Goal: Task Accomplishment & Management: Manage account settings

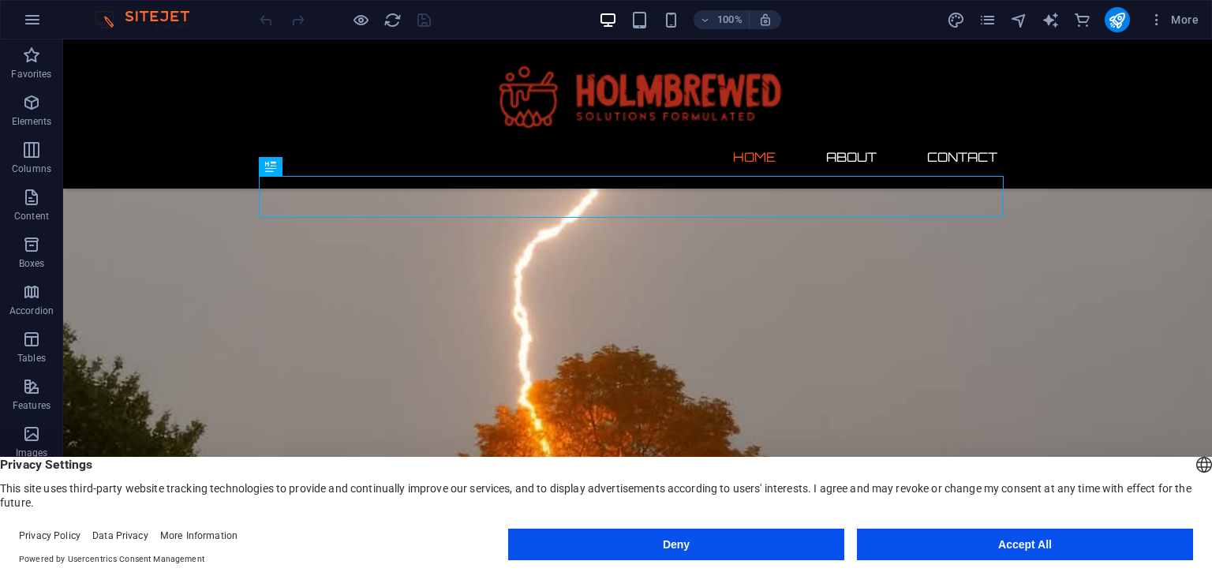
click at [1042, 550] on button "Accept All" at bounding box center [1025, 545] width 336 height 32
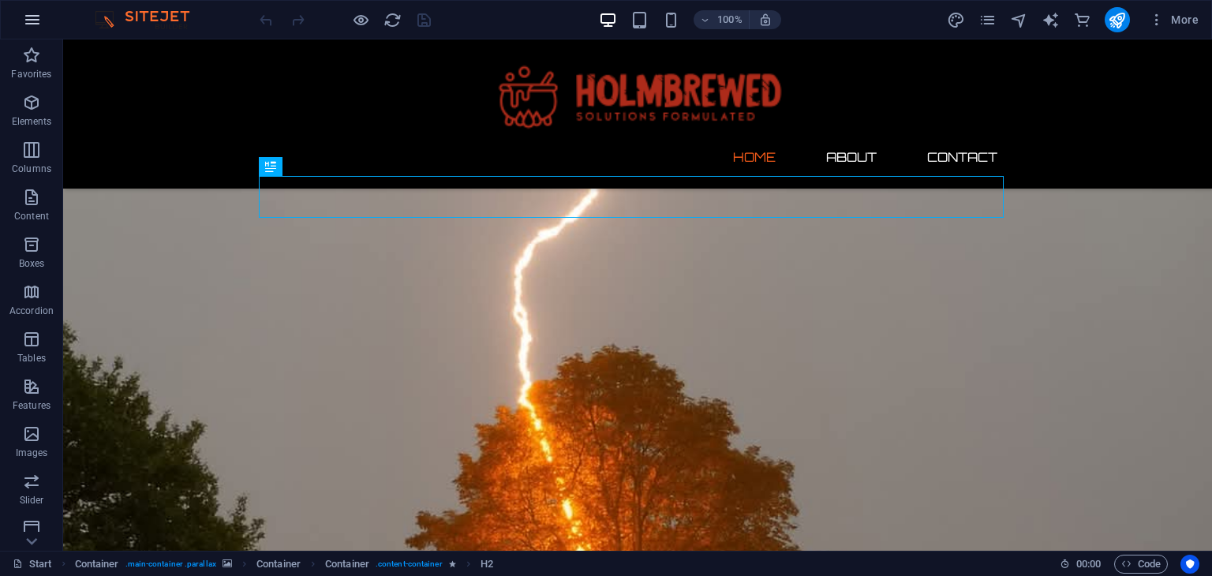
click at [32, 21] on icon "button" at bounding box center [32, 19] width 19 height 19
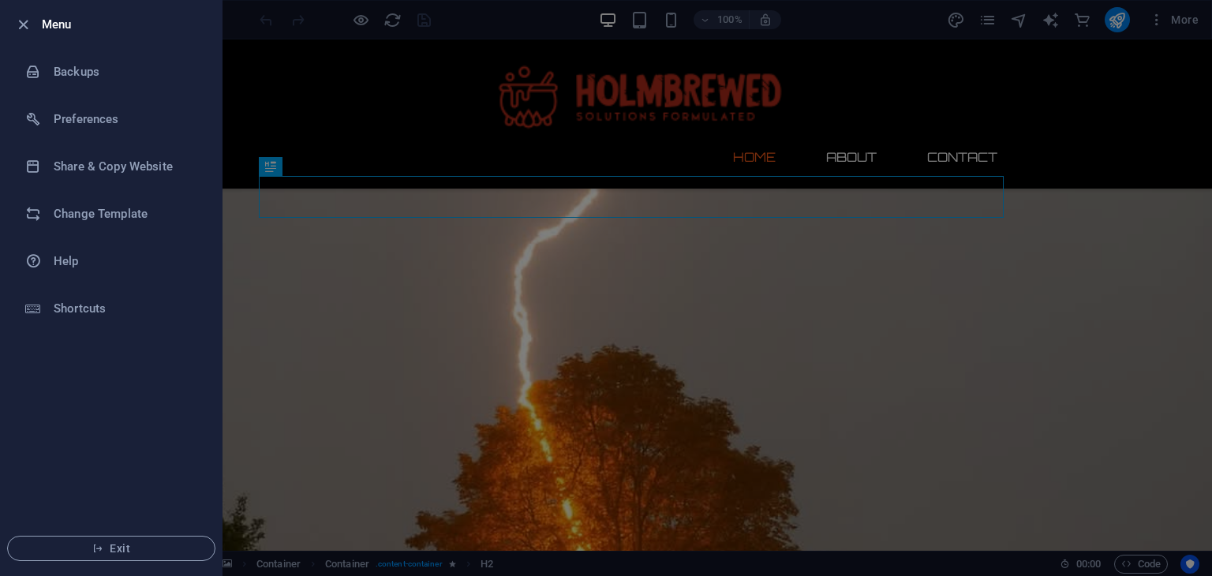
click at [874, 17] on div at bounding box center [606, 288] width 1212 height 576
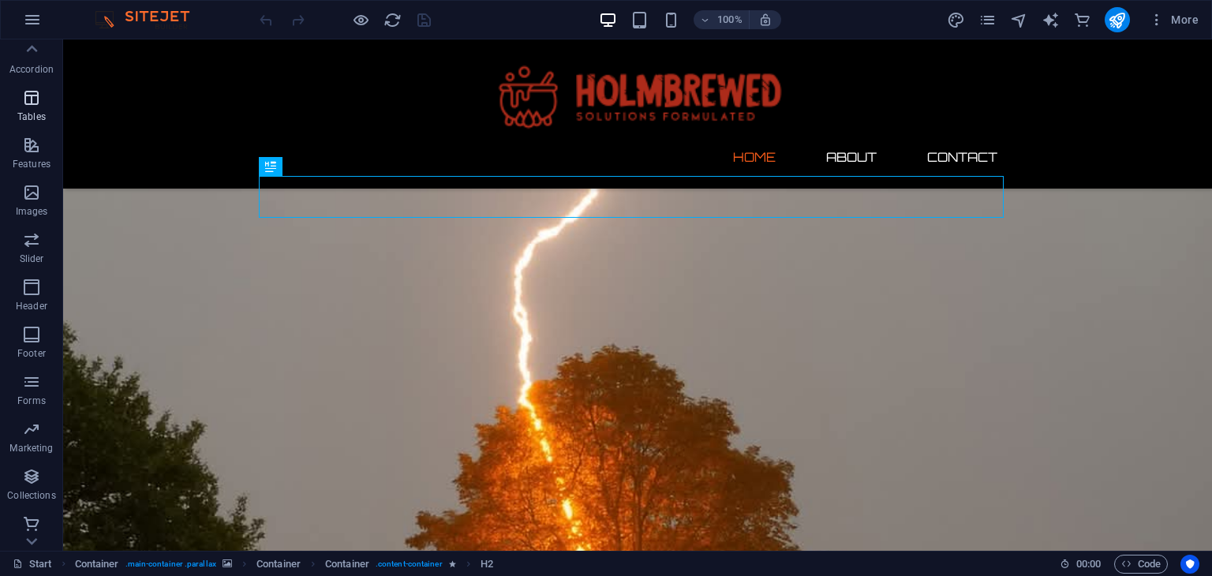
scroll to position [246, 0]
click at [28, 473] on icon "button" at bounding box center [31, 471] width 19 height 19
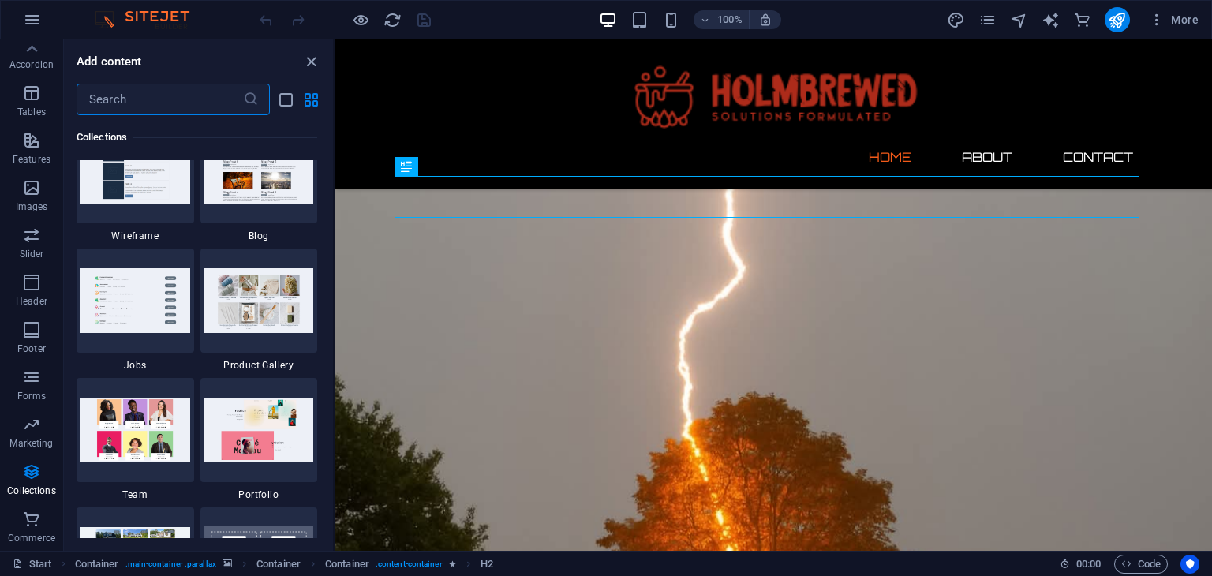
scroll to position [14209, 0]
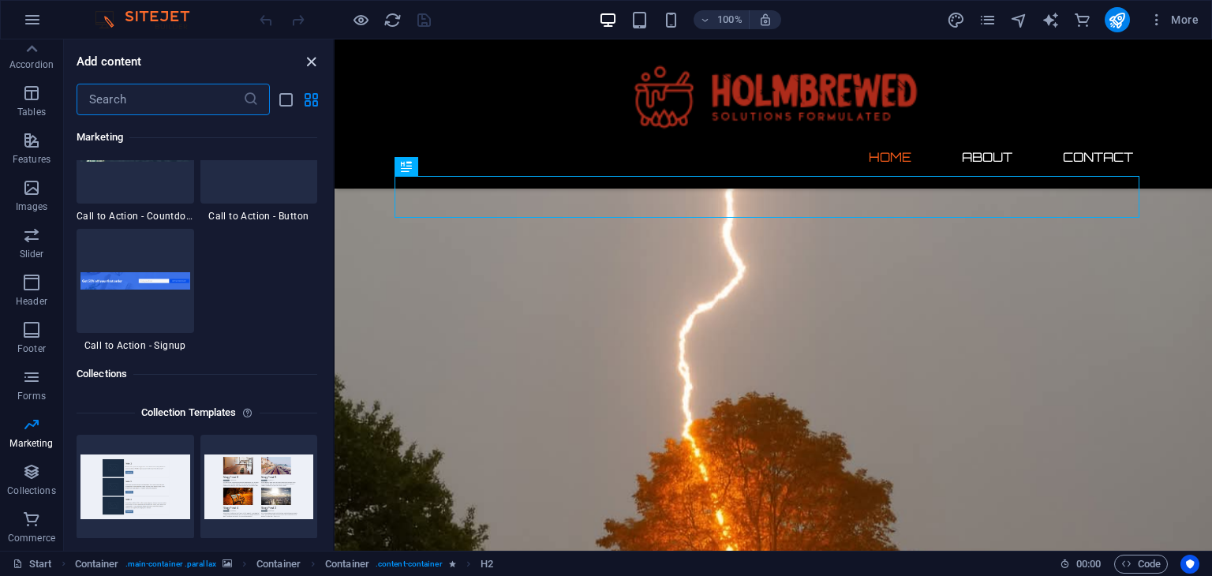
click at [316, 58] on icon "close panel" at bounding box center [311, 62] width 18 height 18
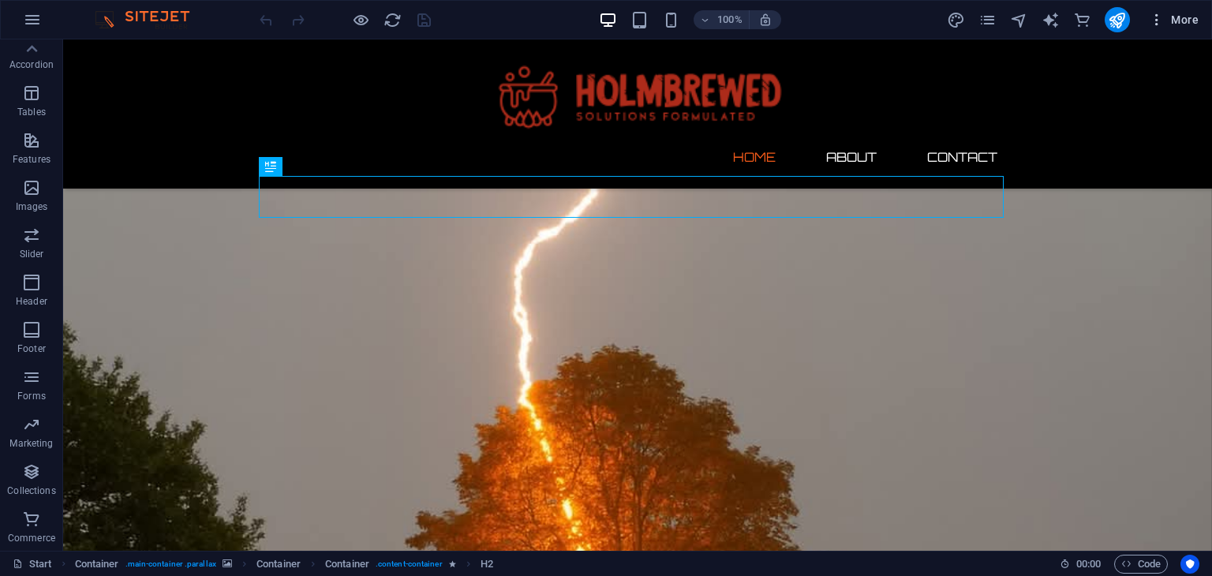
click at [1169, 17] on span "More" at bounding box center [1174, 20] width 50 height 16
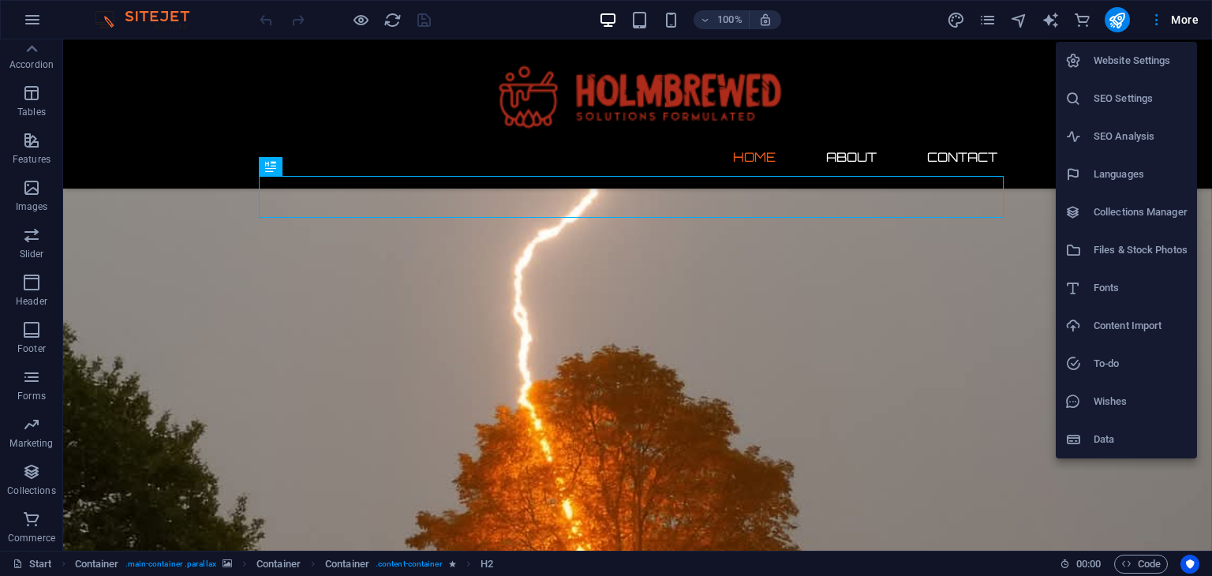
click at [1128, 73] on li "Website Settings" at bounding box center [1126, 61] width 141 height 38
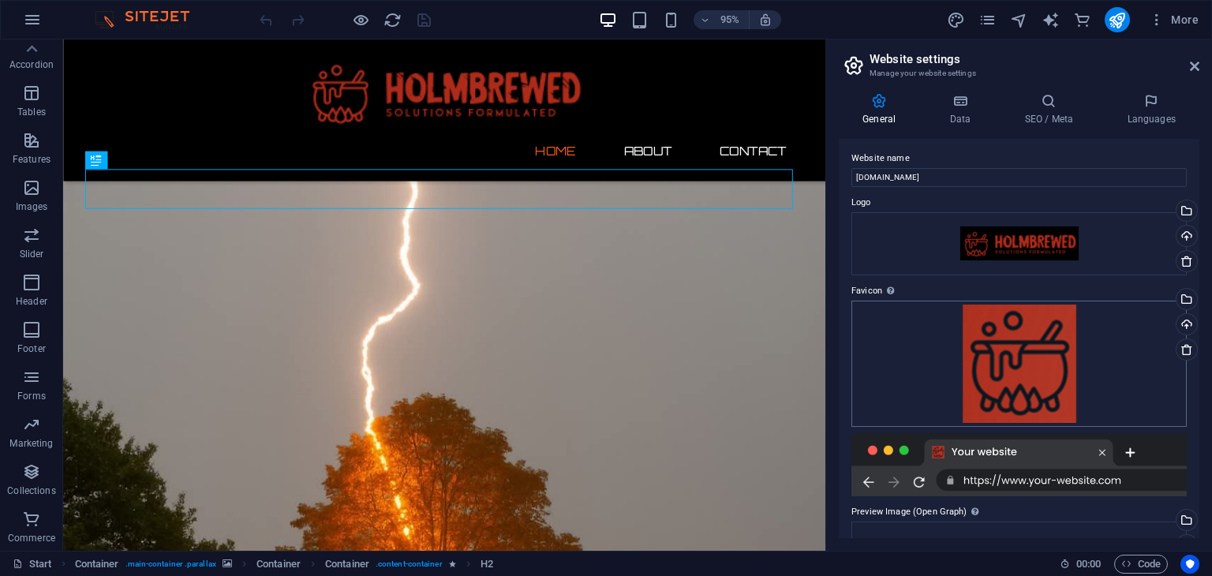
scroll to position [0, 0]
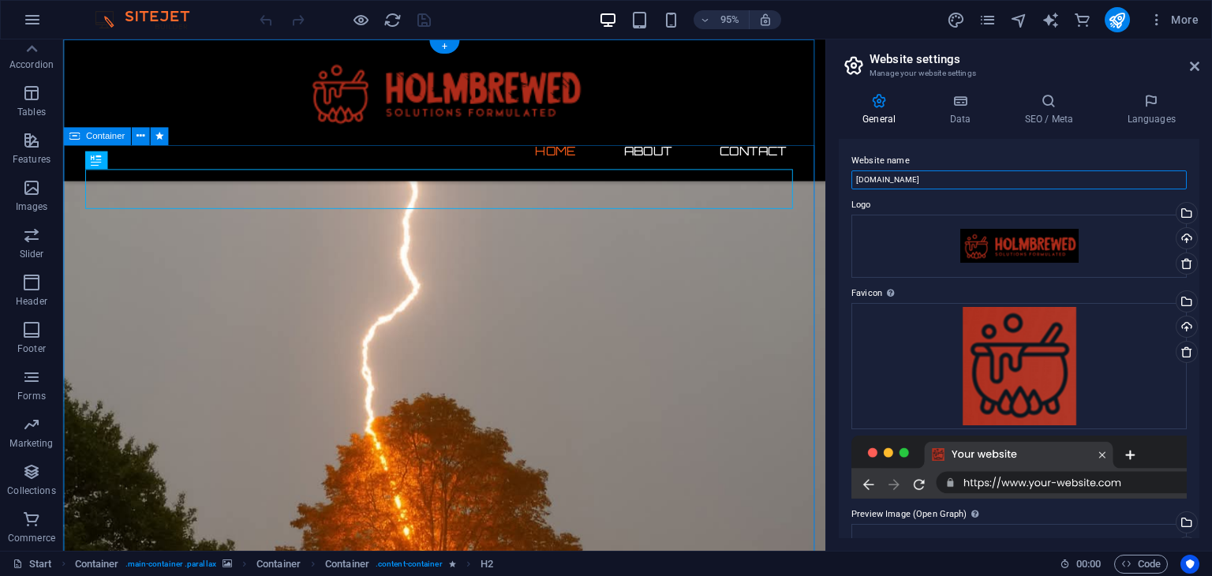
drag, startPoint x: 1000, startPoint y: 219, endPoint x: 941, endPoint y: 217, distance: 58.4
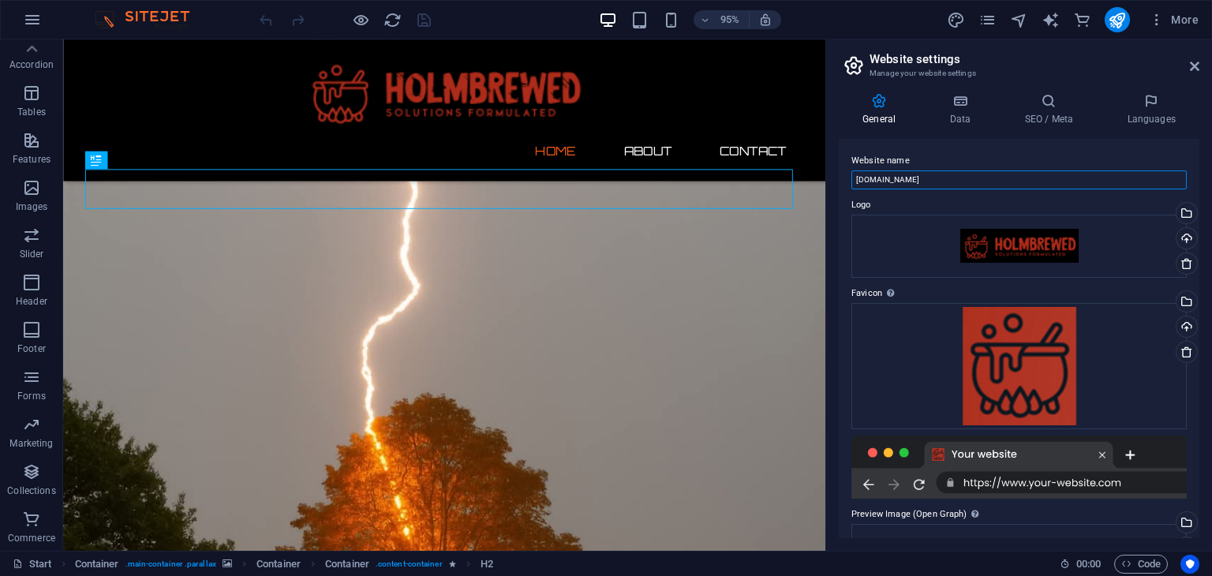
click at [923, 181] on input "[DOMAIN_NAME]" at bounding box center [1018, 179] width 335 height 19
type input "holmbrewed"
click at [919, 204] on label "Logo" at bounding box center [1018, 205] width 335 height 19
click at [1184, 238] on div "Upload" at bounding box center [1185, 240] width 24 height 24
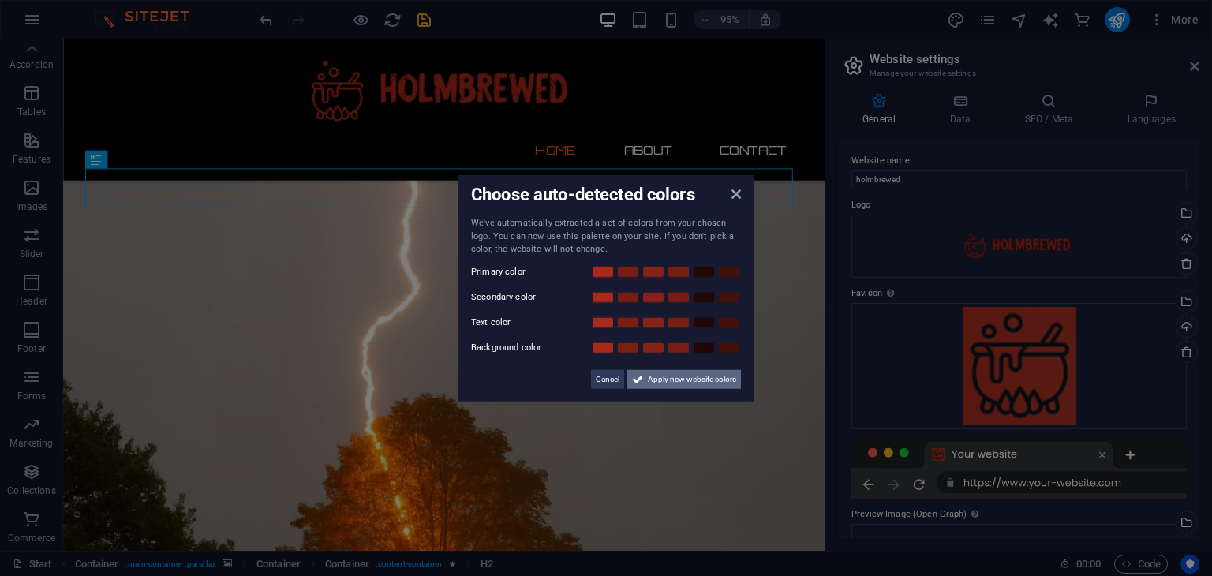
click at [706, 380] on span "Apply new website colors" at bounding box center [692, 378] width 88 height 19
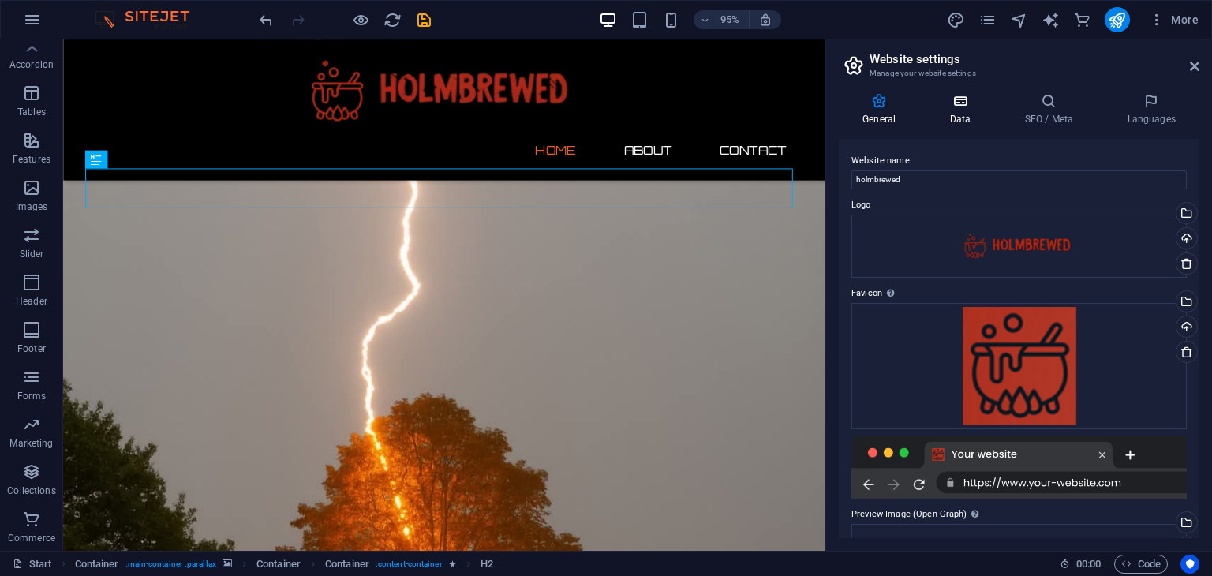
click at [964, 110] on h4 "Data" at bounding box center [963, 109] width 75 height 33
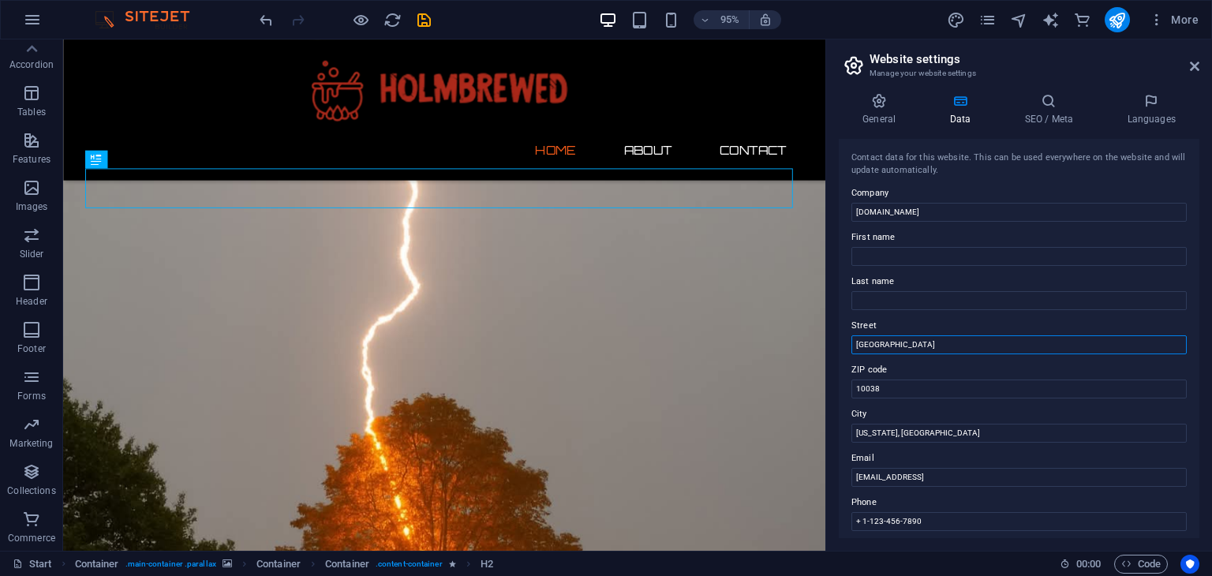
drag, startPoint x: 996, startPoint y: 382, endPoint x: 844, endPoint y: 358, distance: 153.4
drag, startPoint x: 891, startPoint y: 391, endPoint x: 836, endPoint y: 391, distance: 54.4
click at [836, 391] on div "General Data SEO / Meta Languages Website name holmbrewed Logo Drag files here,…" at bounding box center [1019, 315] width 386 height 470
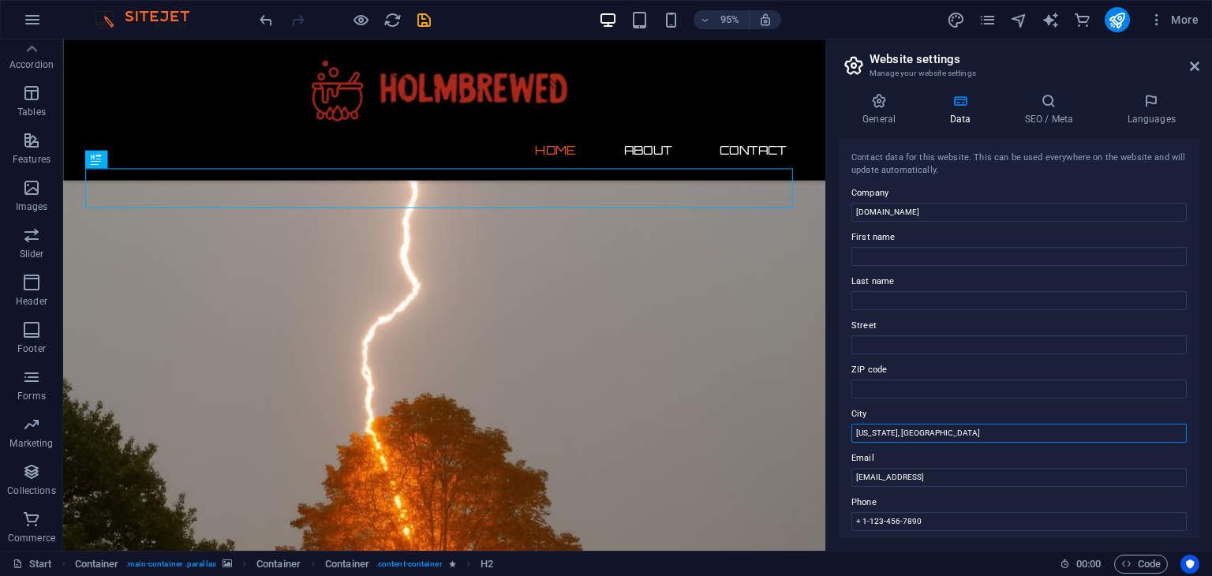
drag, startPoint x: 927, startPoint y: 433, endPoint x: 861, endPoint y: 433, distance: 66.3
click at [861, 433] on input "[US_STATE], [GEOGRAPHIC_DATA]" at bounding box center [1018, 433] width 335 height 19
click at [912, 433] on input "[US_STATE], [GEOGRAPHIC_DATA]" at bounding box center [1018, 433] width 335 height 19
drag, startPoint x: 925, startPoint y: 431, endPoint x: 846, endPoint y: 425, distance: 79.2
click at [846, 425] on div "Contact data for this website. This can be used everywhere on the website and w…" at bounding box center [1019, 338] width 361 height 399
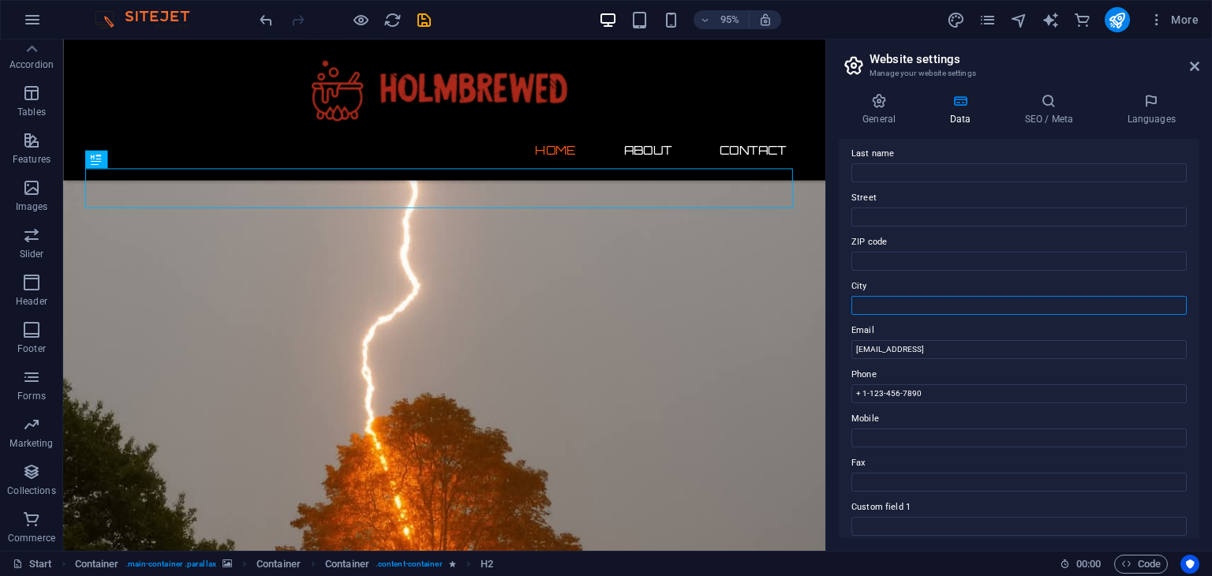
scroll to position [158, 0]
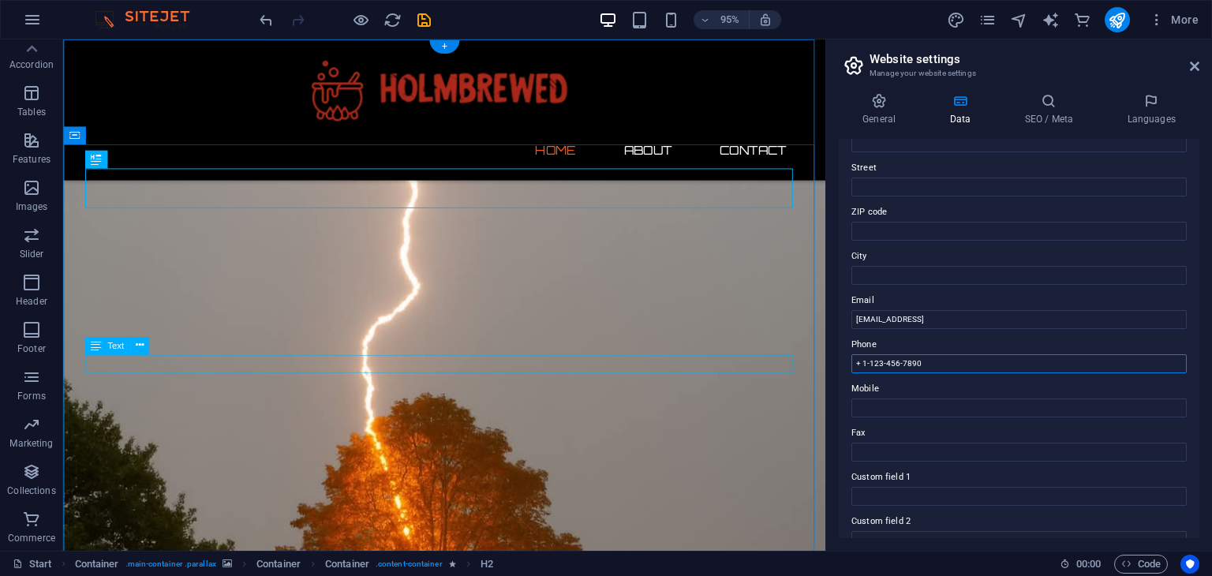
drag, startPoint x: 991, startPoint y: 399, endPoint x: 829, endPoint y: 378, distance: 163.2
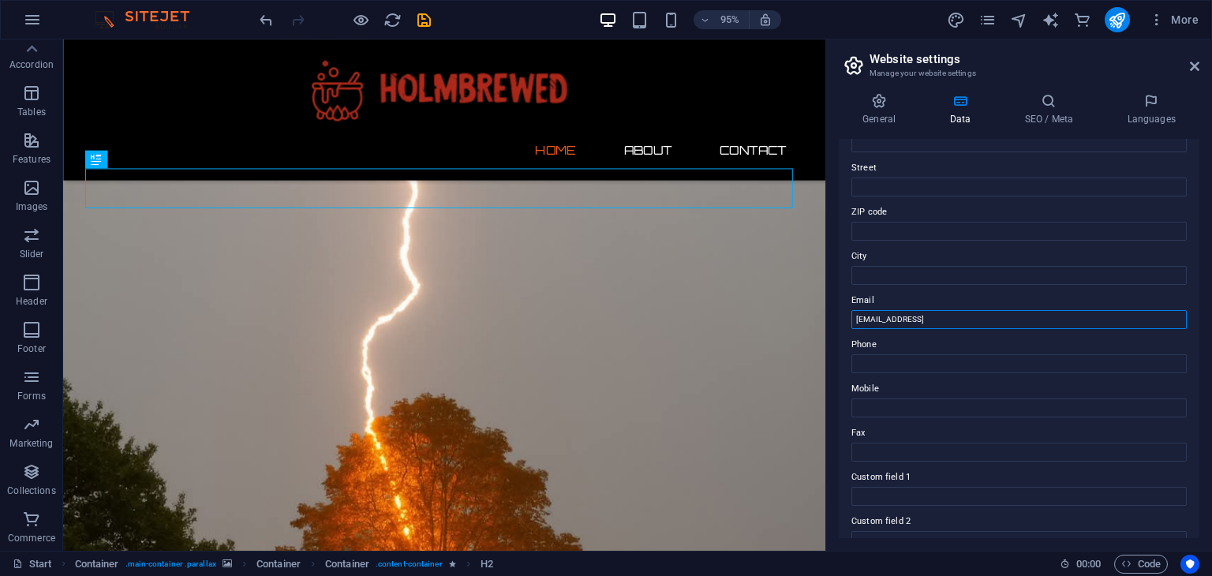
drag, startPoint x: 1071, startPoint y: 318, endPoint x: 837, endPoint y: 315, distance: 233.6
click at [837, 315] on div "General Data SEO / Meta Languages Website name holmbrewed Logo Drag files here,…" at bounding box center [1019, 315] width 386 height 470
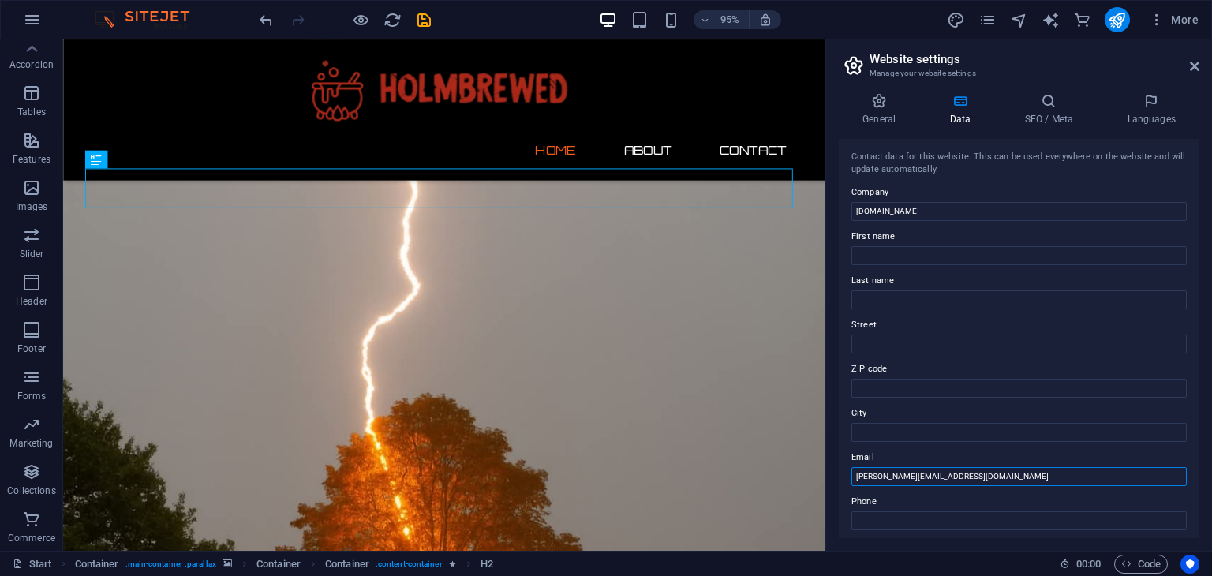
scroll to position [0, 0]
type input "[PERSON_NAME][EMAIL_ADDRESS][DOMAIN_NAME]"
click at [1136, 560] on span "Code" at bounding box center [1140, 564] width 39 height 19
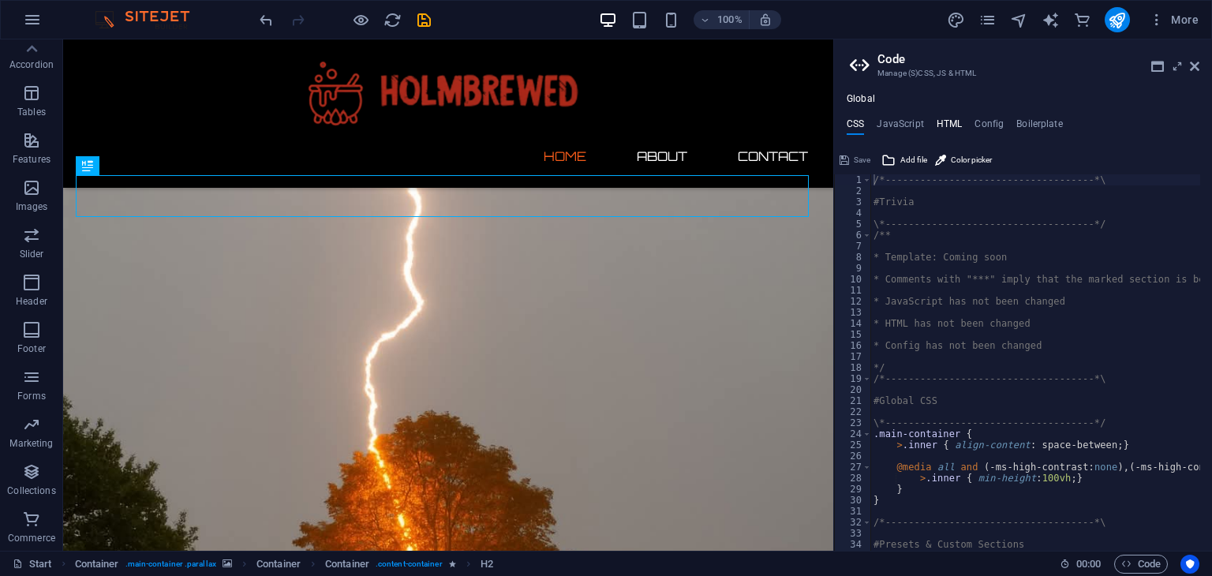
click at [946, 121] on h4 "HTML" at bounding box center [950, 126] width 26 height 17
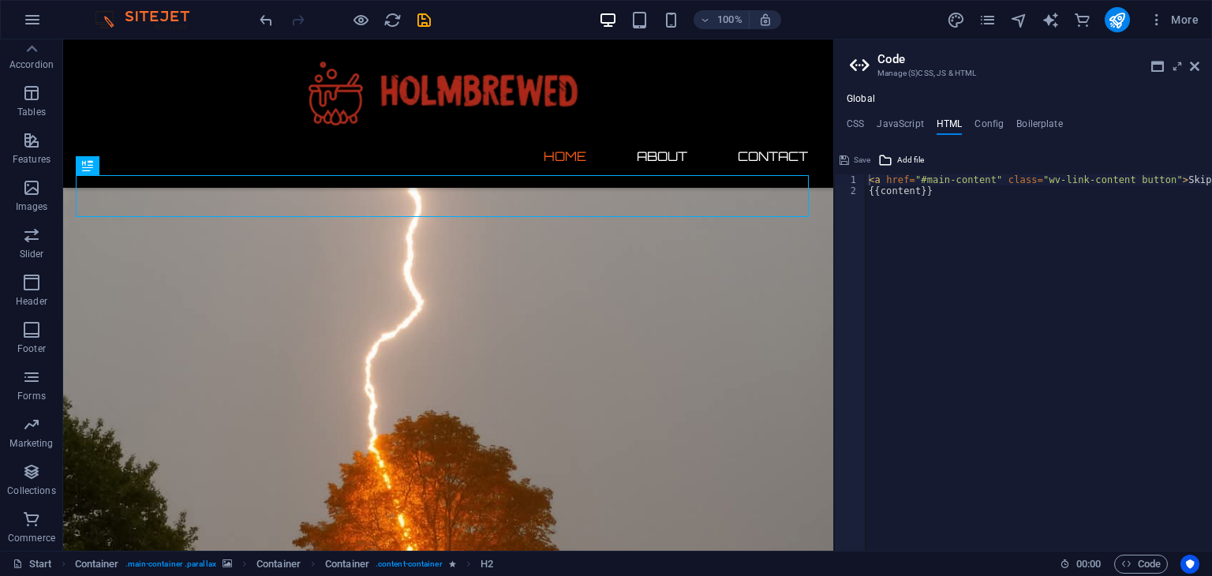
click at [945, 193] on div "< a href = "#main-content" class = "wv-link-content button" > Skip to main cont…" at bounding box center [1079, 367] width 426 height 387
drag, startPoint x: 952, startPoint y: 190, endPoint x: 860, endPoint y: 180, distance: 92.9
click at [860, 180] on div "{{content}} 1 2 < a href = "#main-content" class = "wv-link-content button" > S…" at bounding box center [1023, 362] width 378 height 376
type textarea "<a href="#main-content" class="wv-link-content button">Skip to main content</a>…"
paste textarea
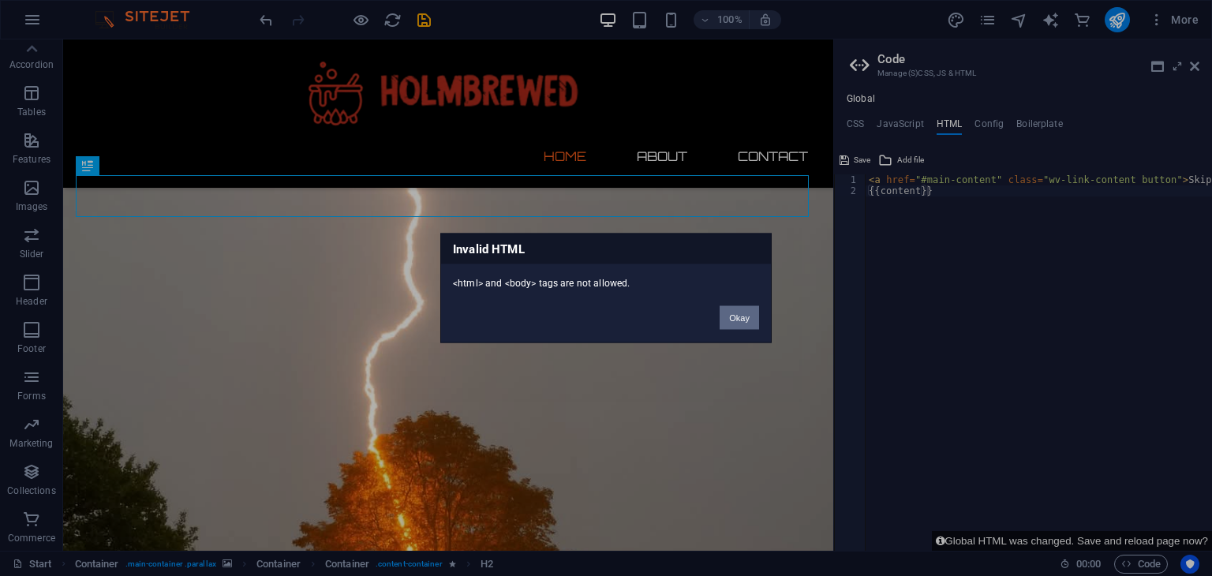
click at [742, 320] on button "Okay" at bounding box center [739, 318] width 39 height 24
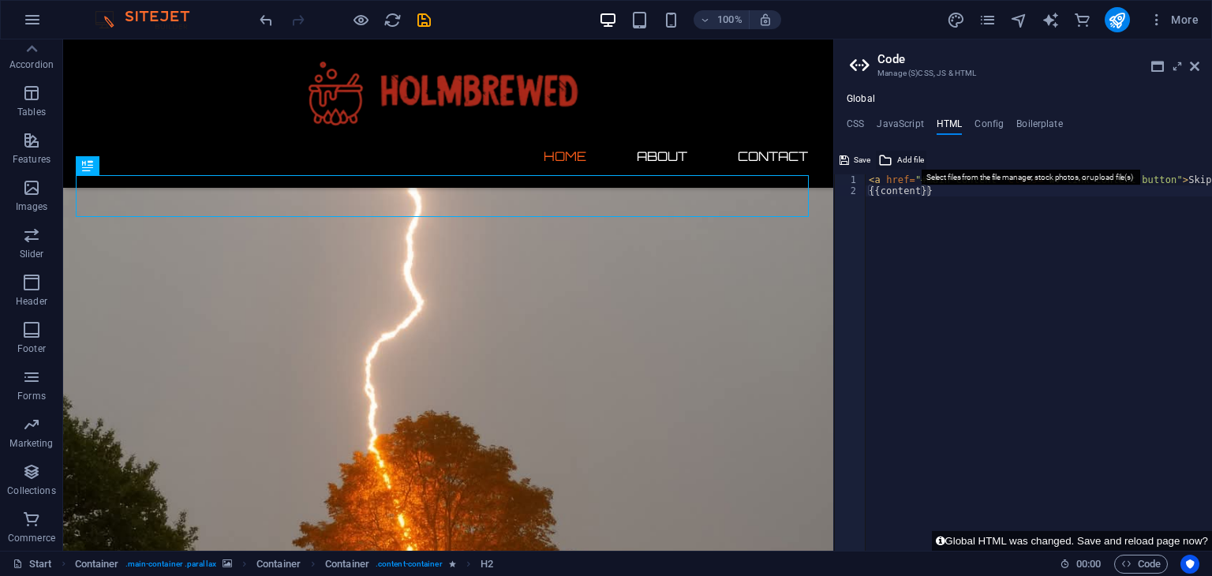
click at [909, 162] on span "Add file" at bounding box center [910, 160] width 27 height 19
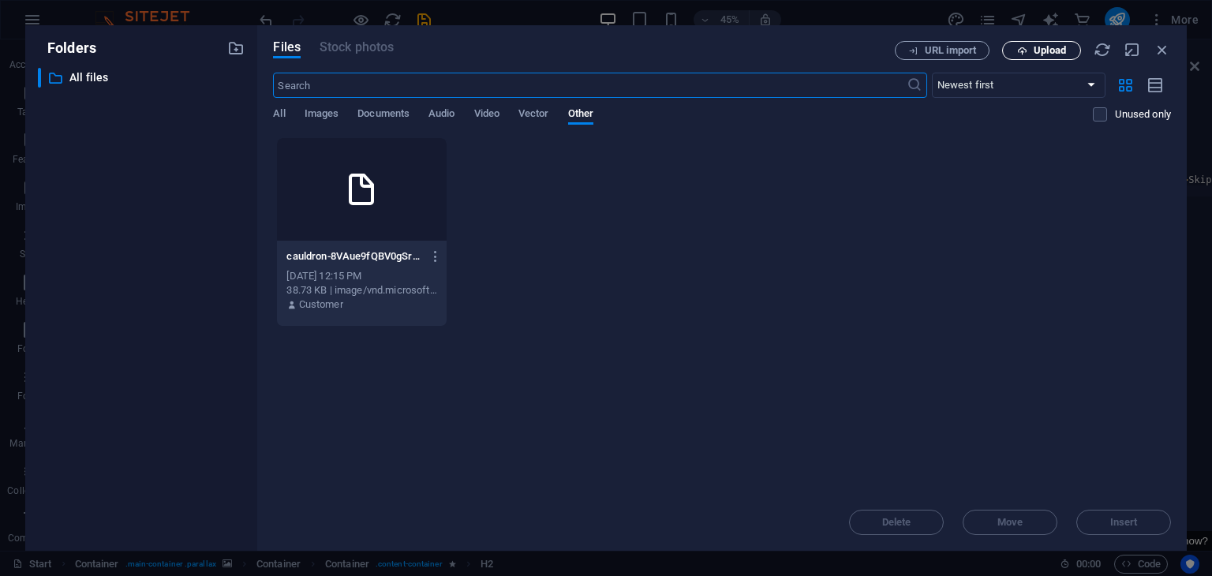
click at [1037, 46] on span "Upload" at bounding box center [1050, 50] width 32 height 9
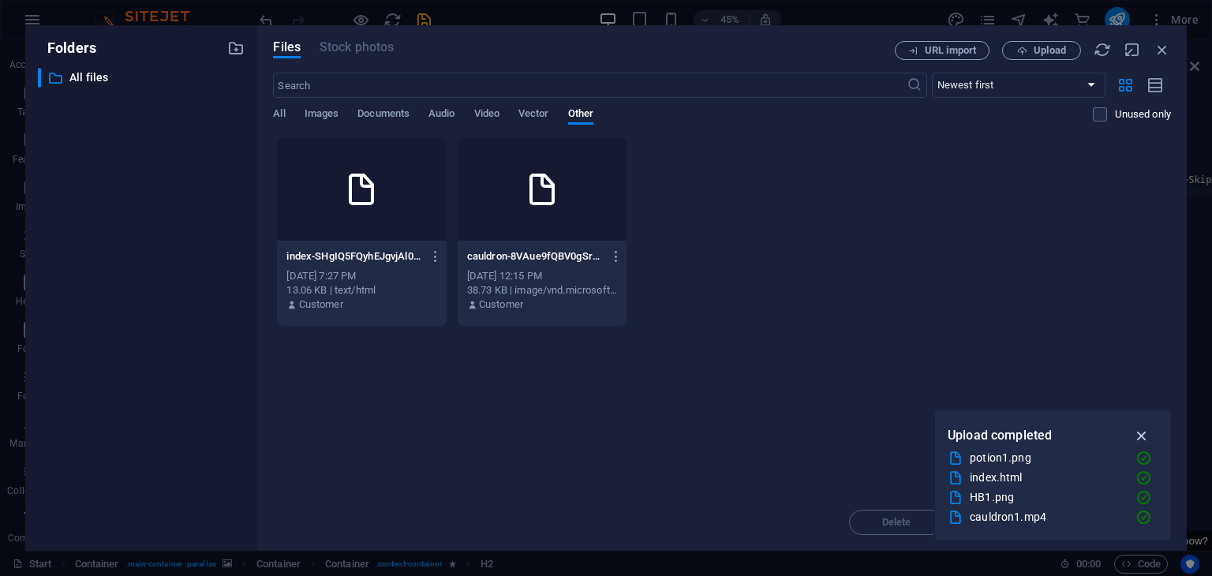
click at [1142, 435] on icon "button" at bounding box center [1142, 435] width 18 height 17
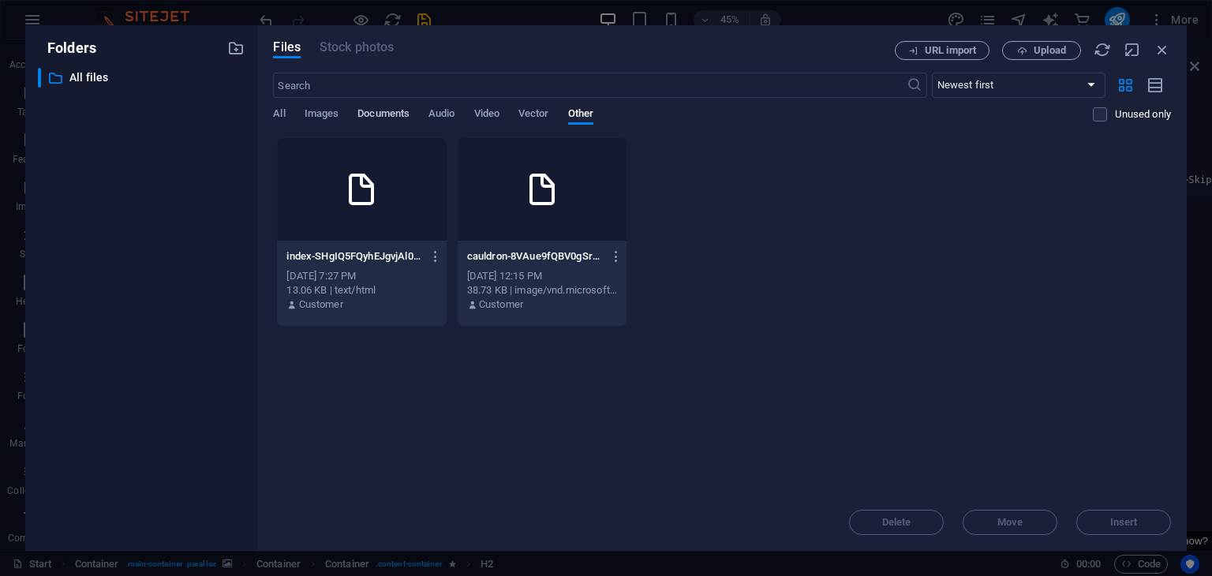
click at [376, 110] on span "Documents" at bounding box center [383, 115] width 52 height 22
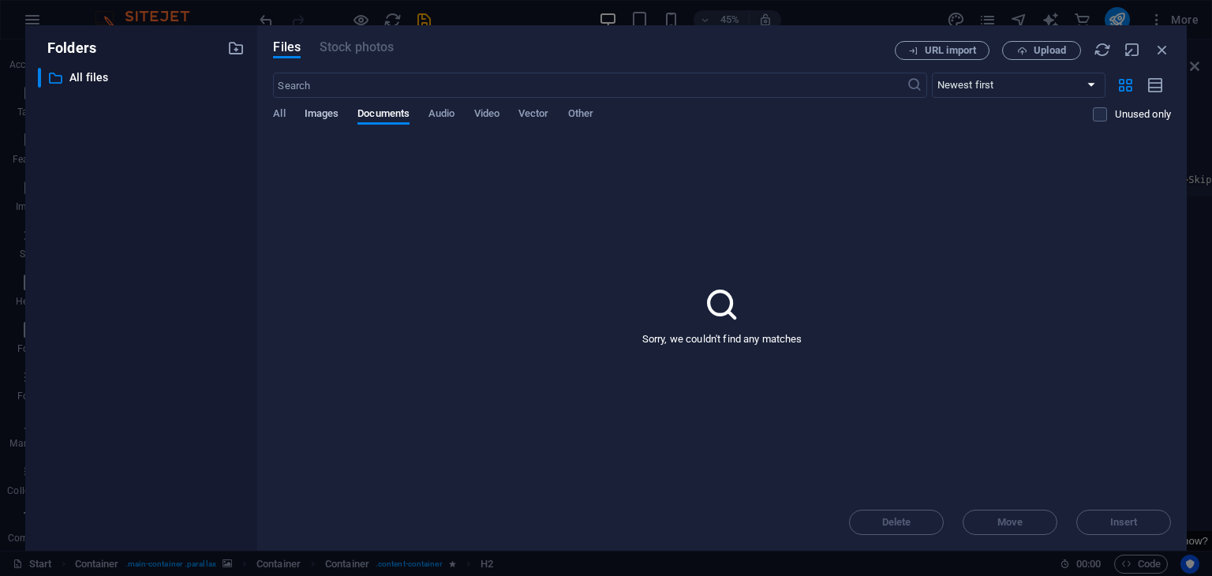
click at [322, 114] on span "Images" at bounding box center [322, 115] width 35 height 22
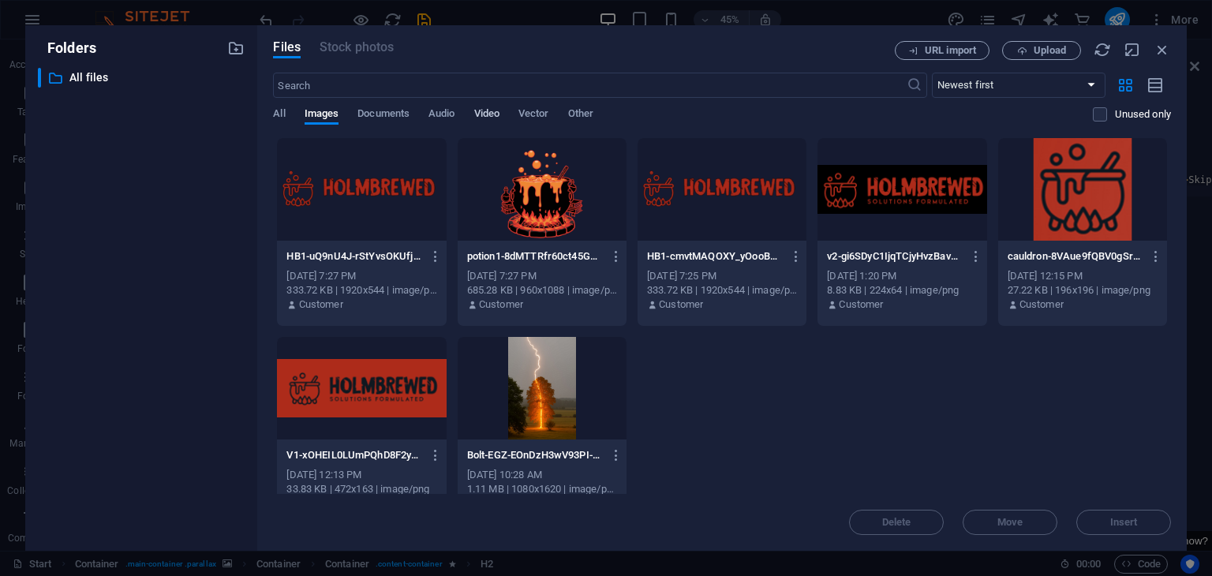
click at [486, 110] on span "Video" at bounding box center [486, 115] width 25 height 22
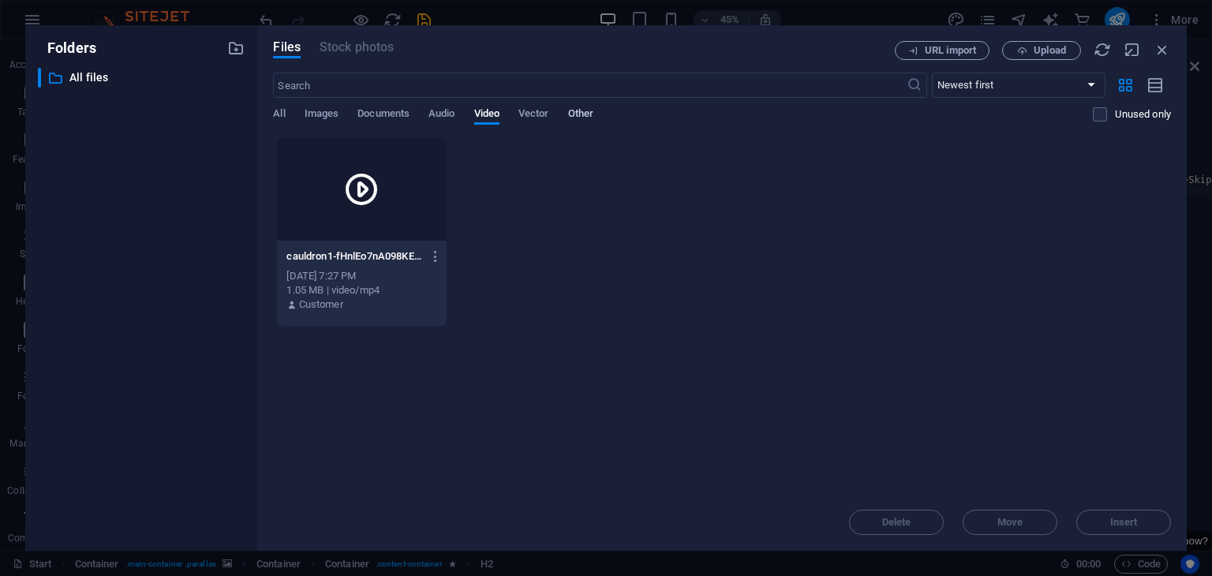
click at [578, 112] on span "Other" at bounding box center [580, 115] width 25 height 22
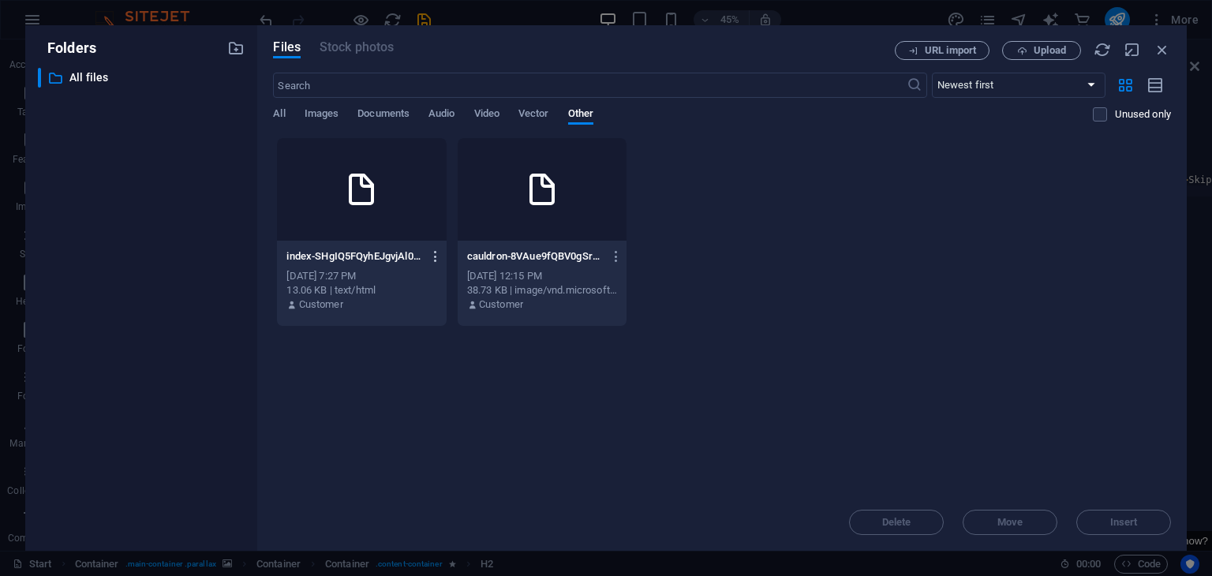
click at [432, 258] on icon "button" at bounding box center [435, 256] width 15 height 14
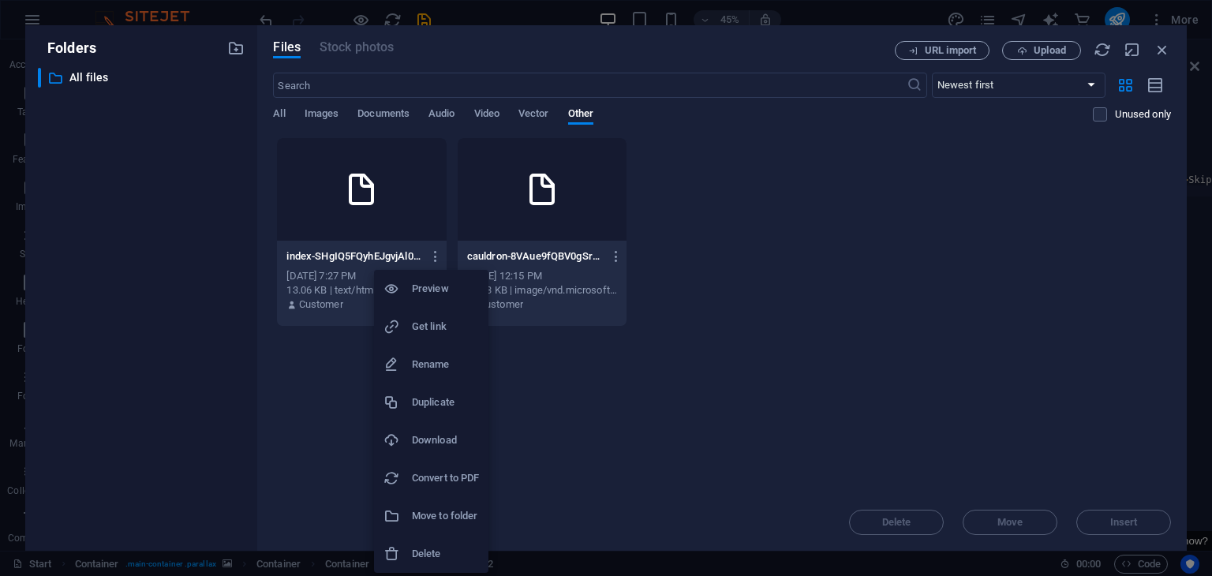
click at [426, 365] on h6 "Rename" at bounding box center [445, 364] width 67 height 19
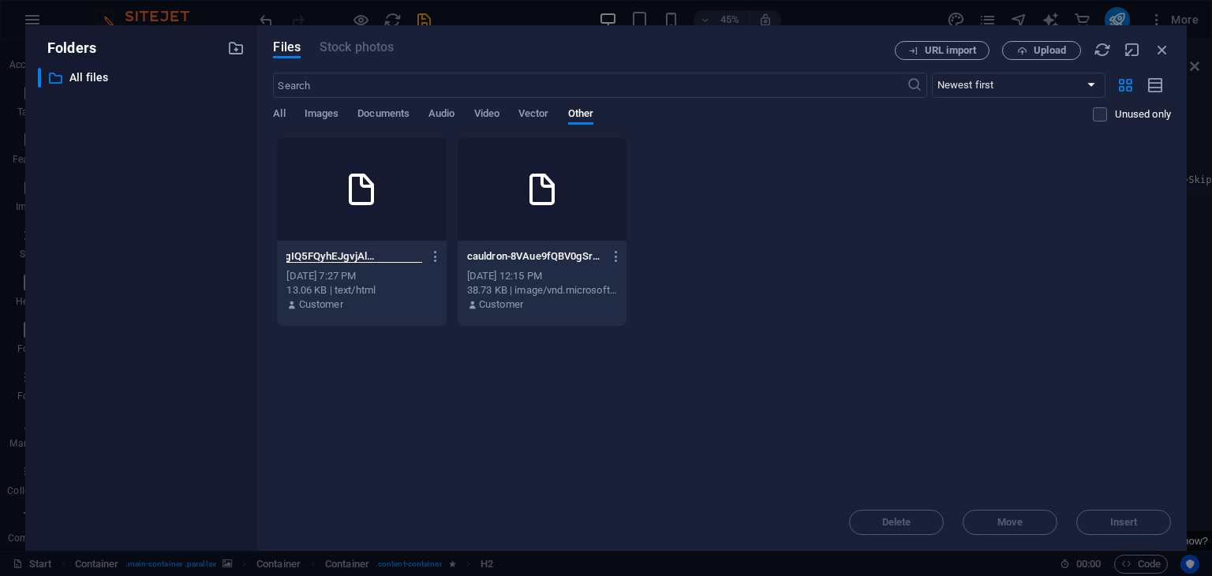
click at [398, 250] on input "index-SHgIQ5FQyhEJgvjAl03HuA.html" at bounding box center [354, 256] width 136 height 13
type input "index.html"
click at [1164, 49] on icon "button" at bounding box center [1162, 49] width 17 height 17
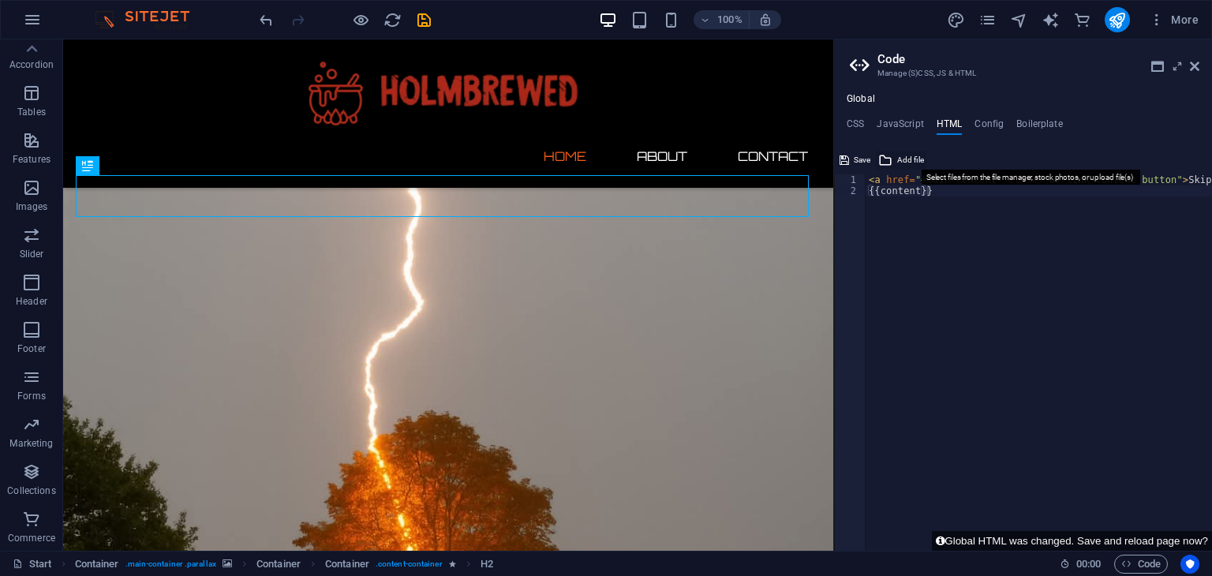
click at [903, 159] on span "Add file" at bounding box center [910, 160] width 27 height 19
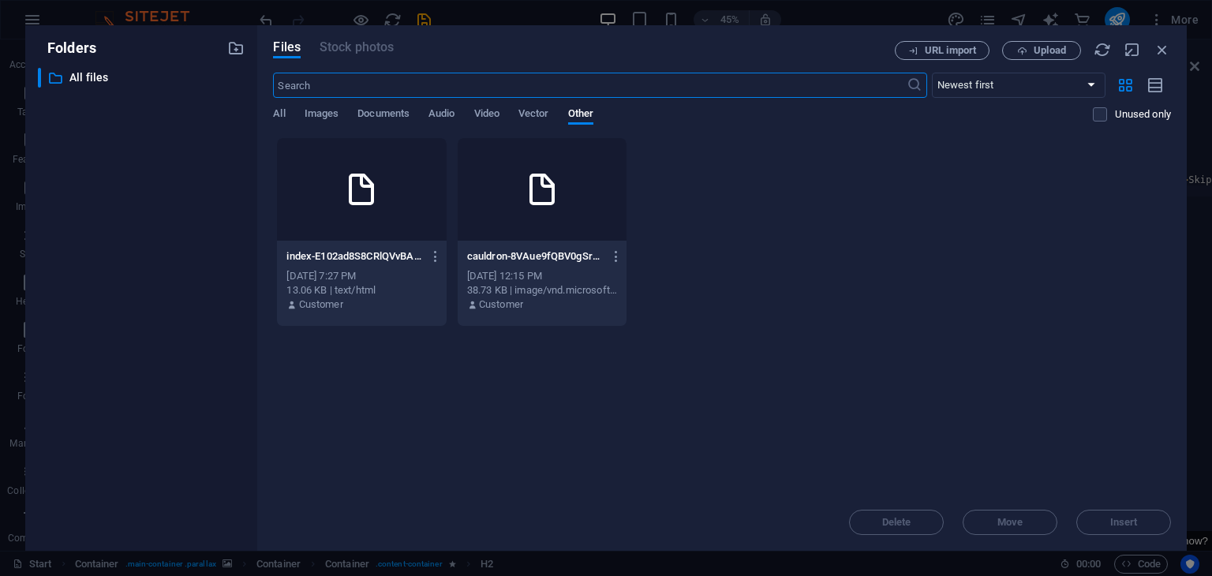
click at [354, 253] on p "index-E102ad8S8CRlQVvBACiaqg.html" at bounding box center [354, 256] width 136 height 14
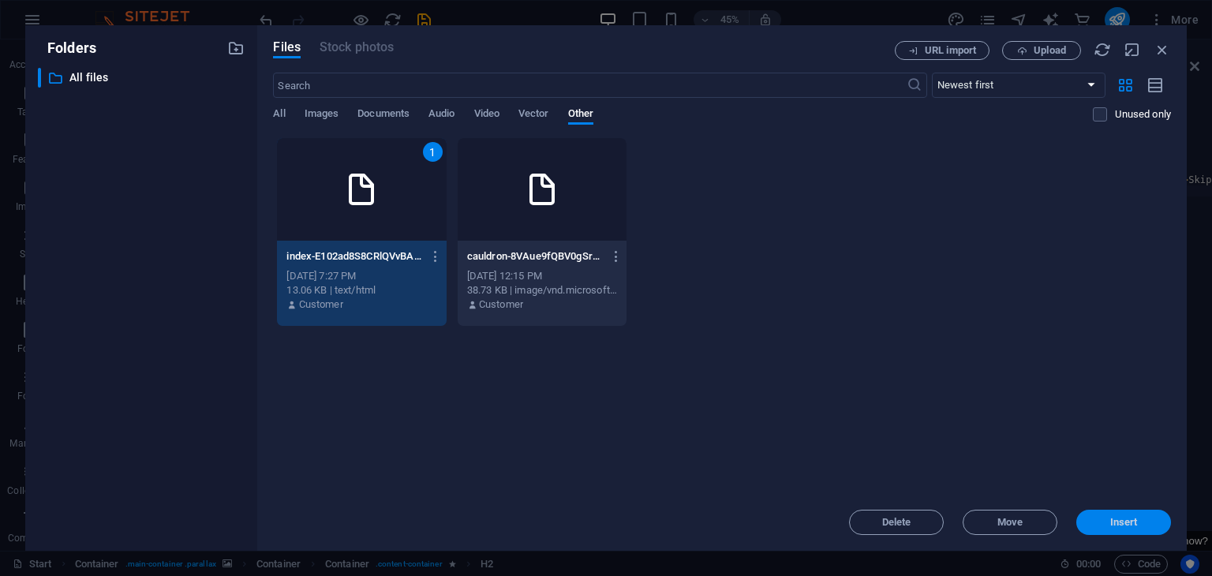
click at [1130, 523] on span "Insert" at bounding box center [1124, 522] width 28 height 9
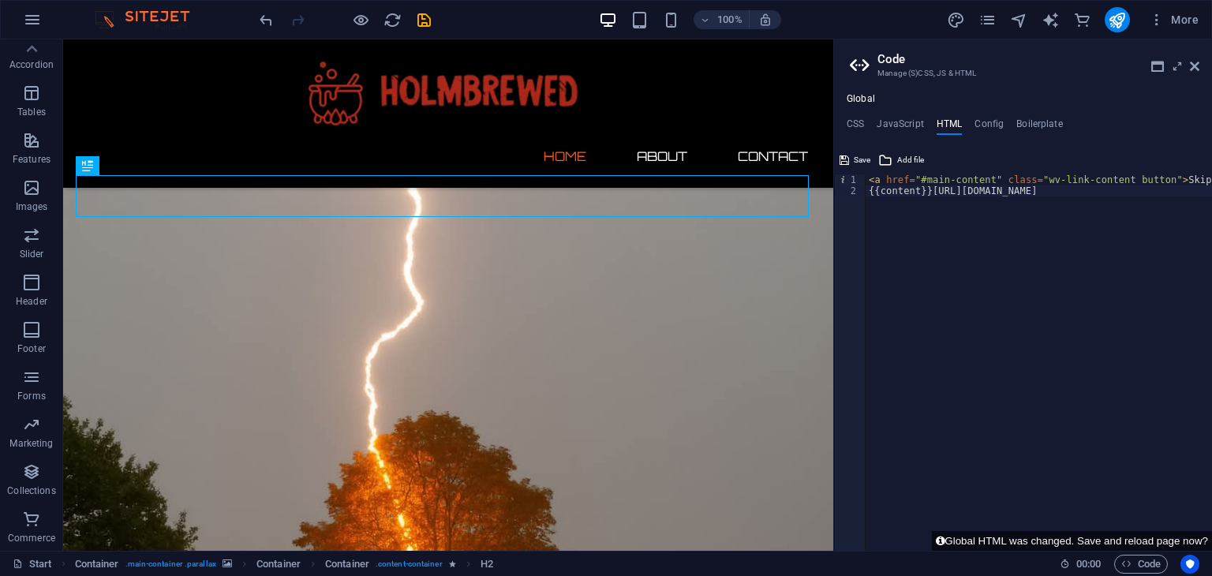
click at [901, 195] on div "< a href = "#main-content" class = "wv-link-content button" > Skip to main cont…" at bounding box center [1106, 367] width 480 height 387
click at [900, 160] on span "Add file" at bounding box center [910, 160] width 27 height 19
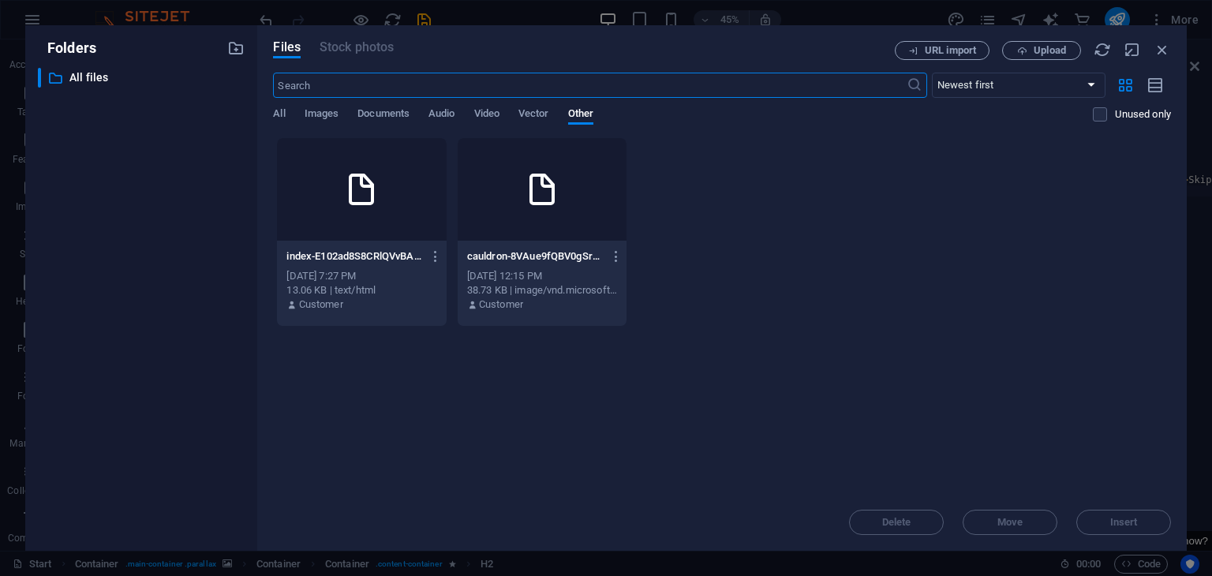
click at [366, 193] on icon at bounding box center [361, 189] width 38 height 38
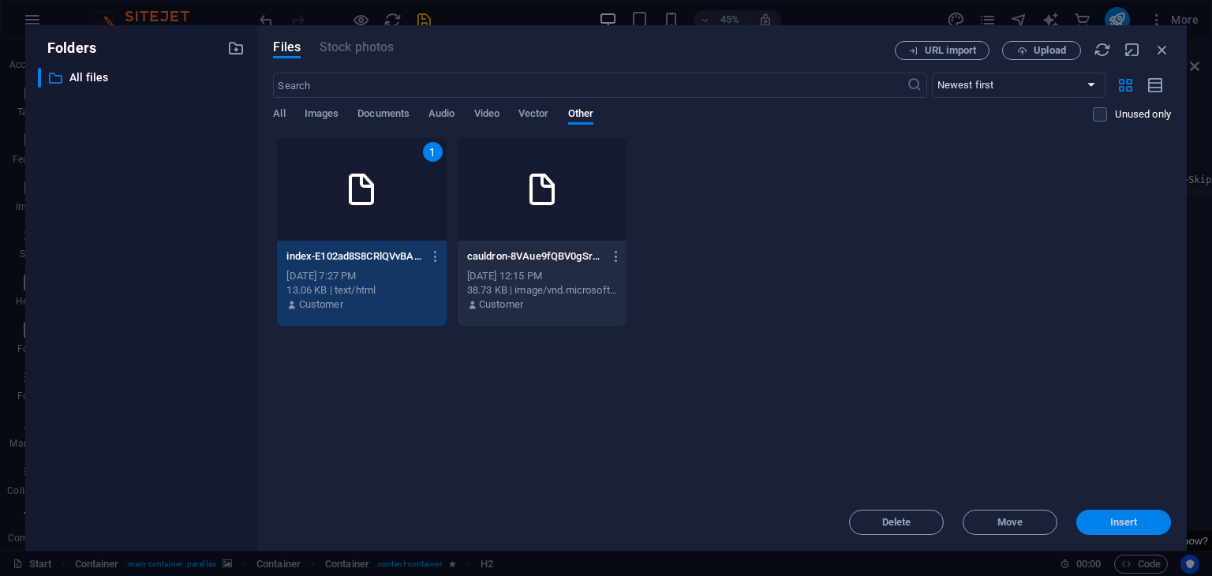
click at [1114, 518] on span "Insert" at bounding box center [1124, 522] width 28 height 9
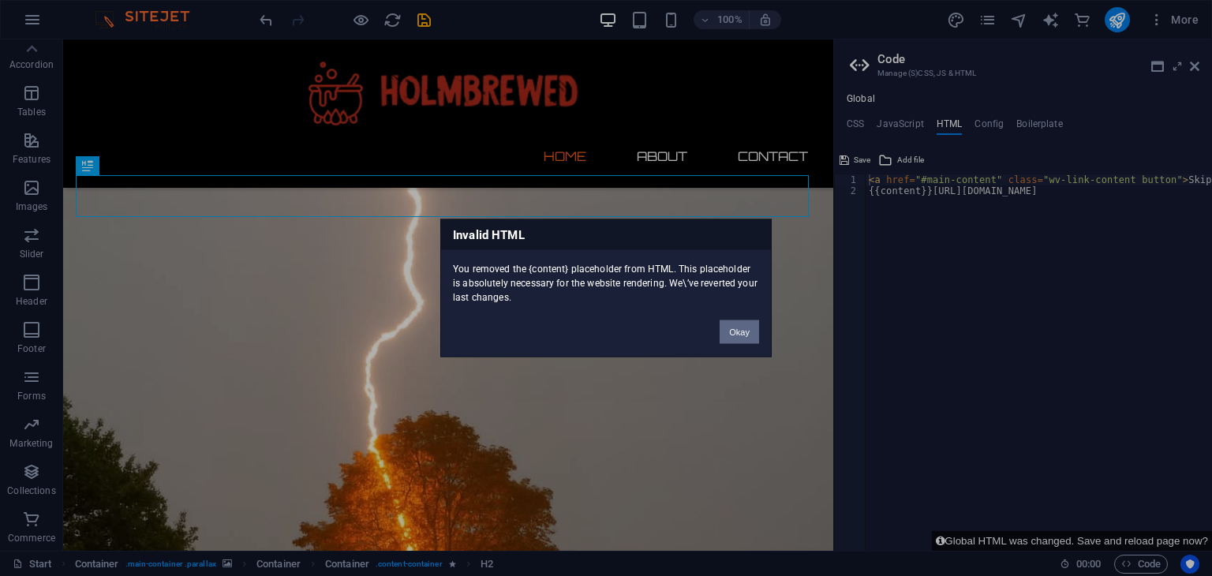
click at [739, 330] on button "Okay" at bounding box center [739, 332] width 39 height 24
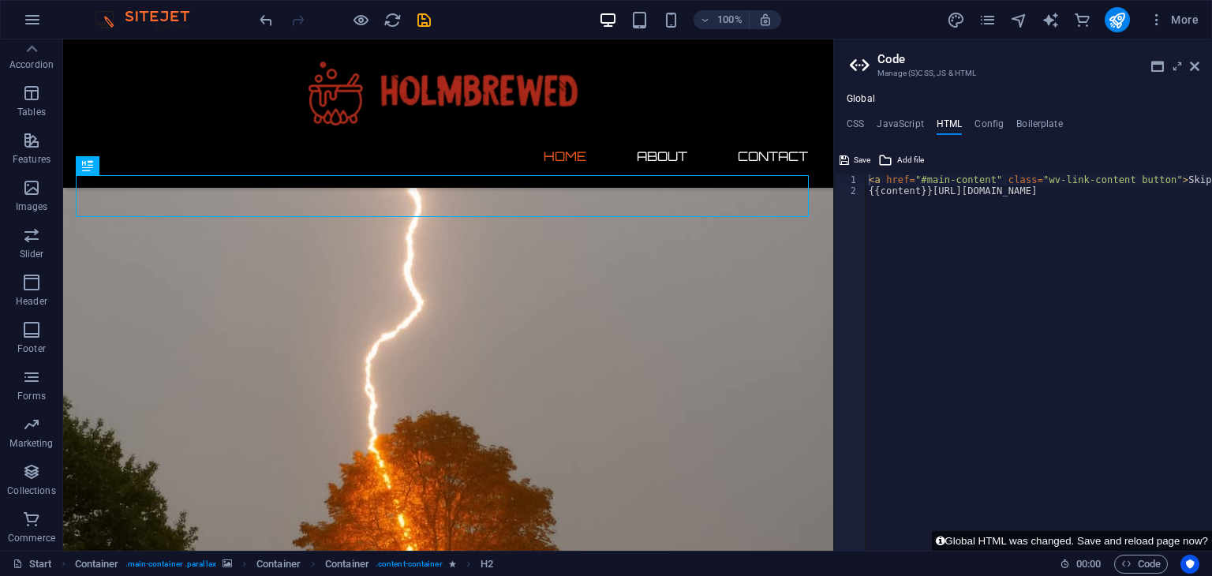
click at [926, 180] on div "< a href = "#main-content" class = "wv-link-content button" > Skip to main cont…" at bounding box center [1106, 367] width 480 height 387
click at [868, 179] on div "< a href = "#main-content" class = "wv-link-content button" > Skip to main cont…" at bounding box center [1106, 367] width 480 height 387
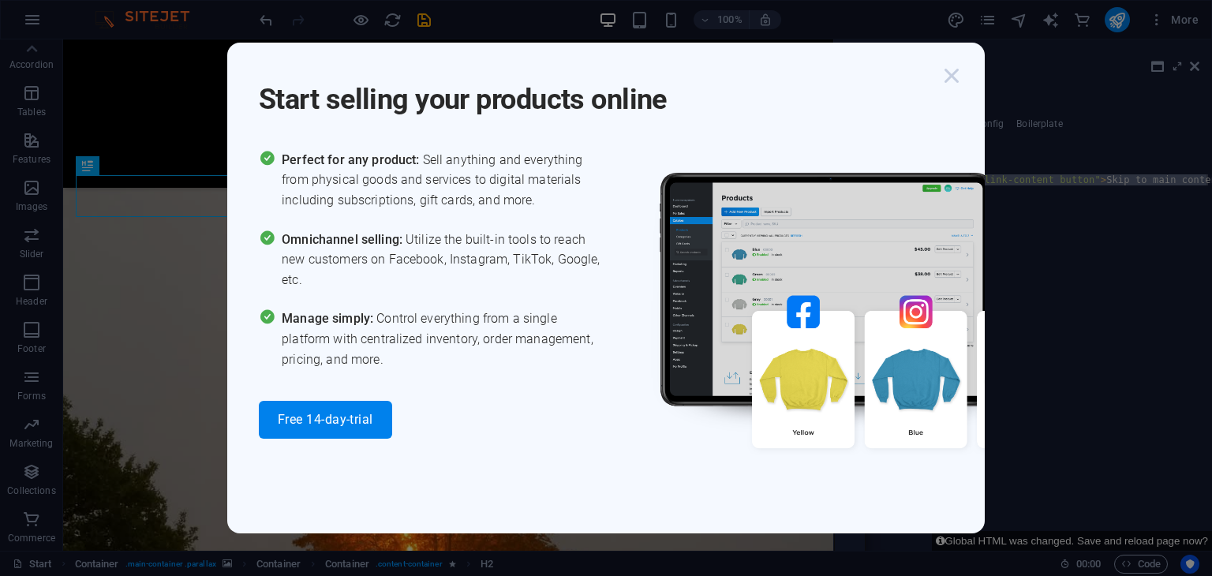
click at [950, 76] on icon "button" at bounding box center [951, 76] width 28 height 28
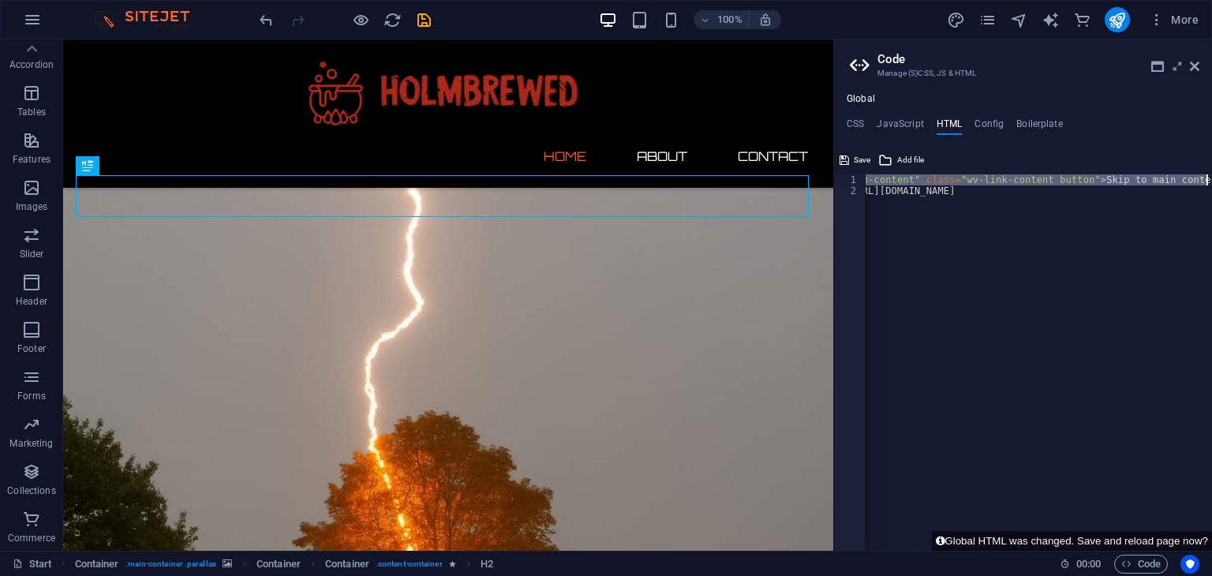
click at [985, 187] on div "< a href = "#main-content" class = "wv-link-content button" > Skip to main cont…" at bounding box center [1024, 367] width 480 height 387
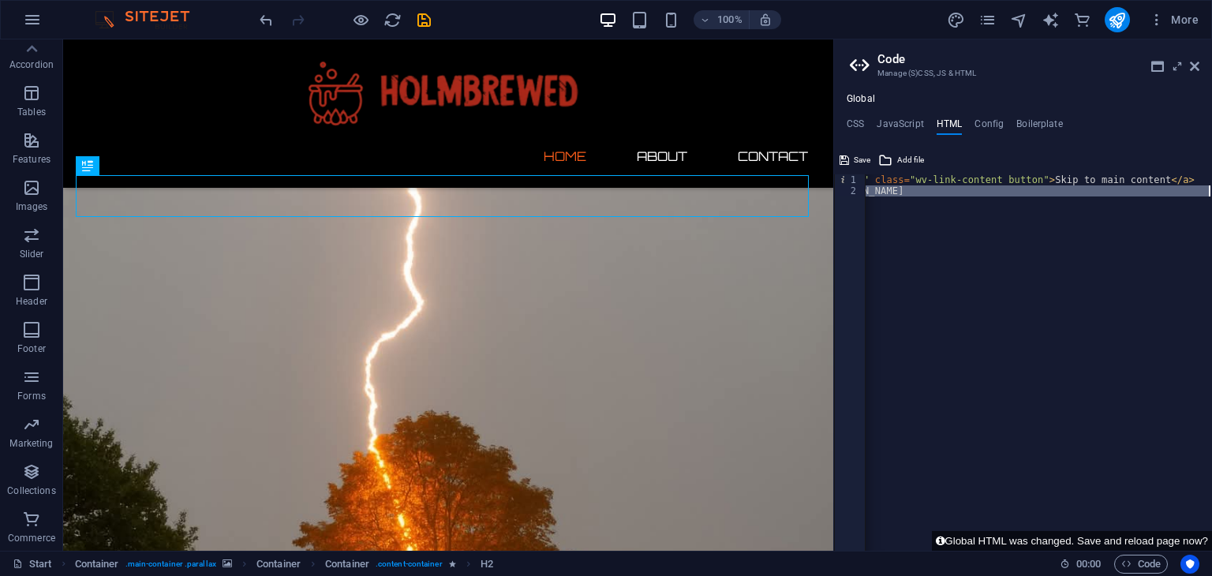
click at [1158, 180] on div "< a href = "#main-content" class = "wv-link-content button" > Skip to main cont…" at bounding box center [972, 367] width 480 height 387
type textarea "<a href="#main-content" class="wv-link-content button">Skip to main content</a>"
click at [956, 171] on div "<a href="#main-content" class="wv-link-content button">Skip to main content</a>…" at bounding box center [1023, 349] width 378 height 403
click at [854, 152] on span "Save" at bounding box center [862, 160] width 17 height 19
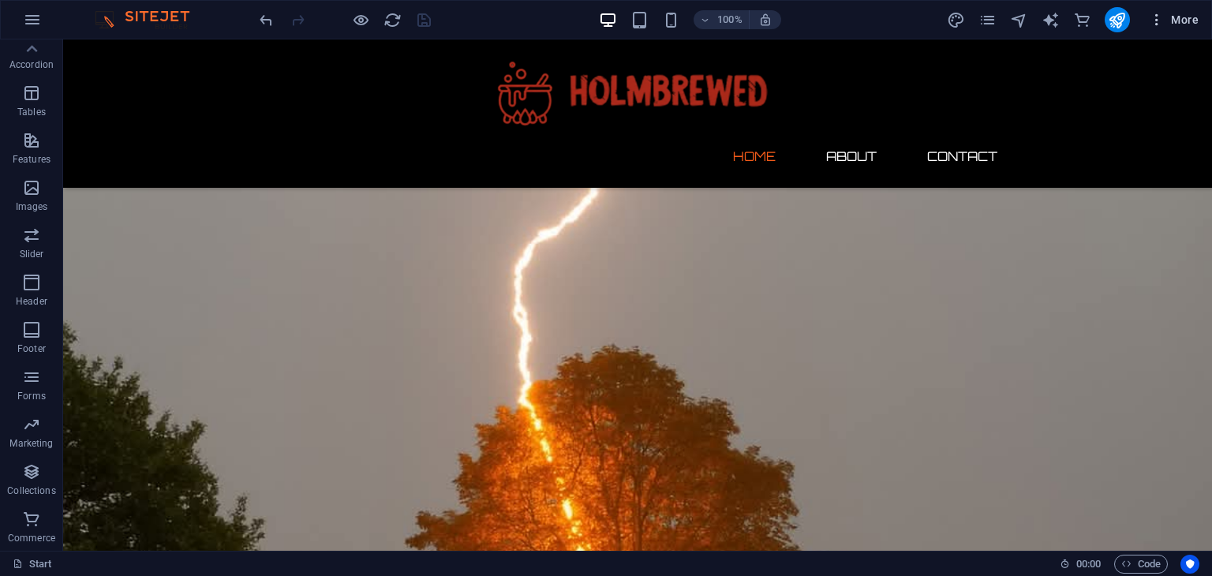
click at [1168, 21] on span "More" at bounding box center [1174, 20] width 50 height 16
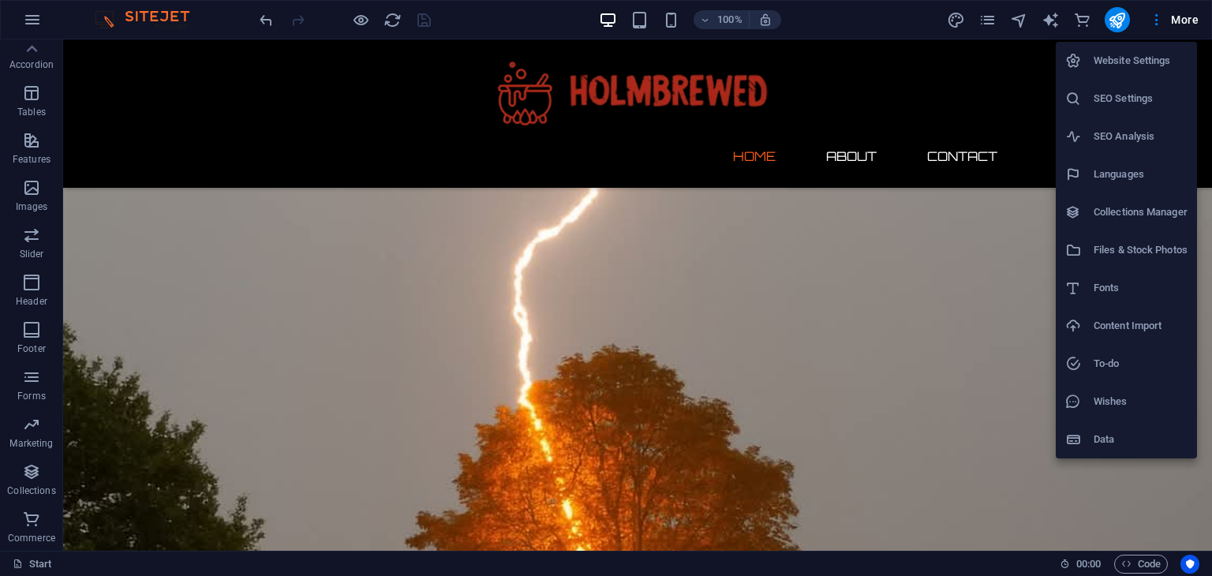
click at [1121, 54] on h6 "Website Settings" at bounding box center [1141, 60] width 94 height 19
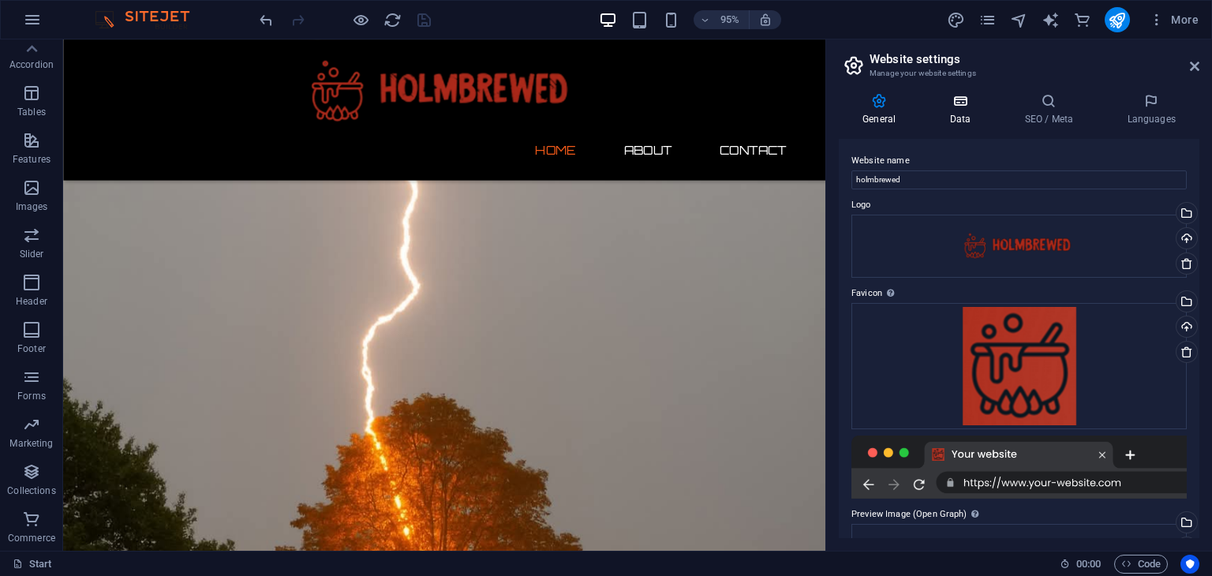
click at [954, 103] on icon at bounding box center [960, 101] width 69 height 16
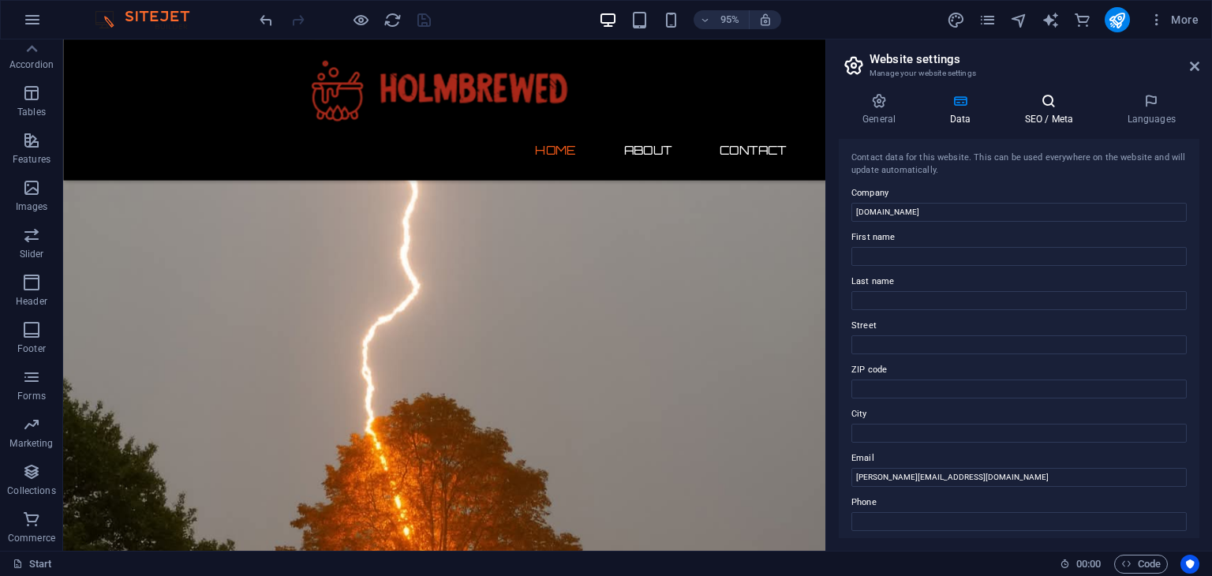
click at [1035, 101] on icon at bounding box center [1049, 101] width 96 height 16
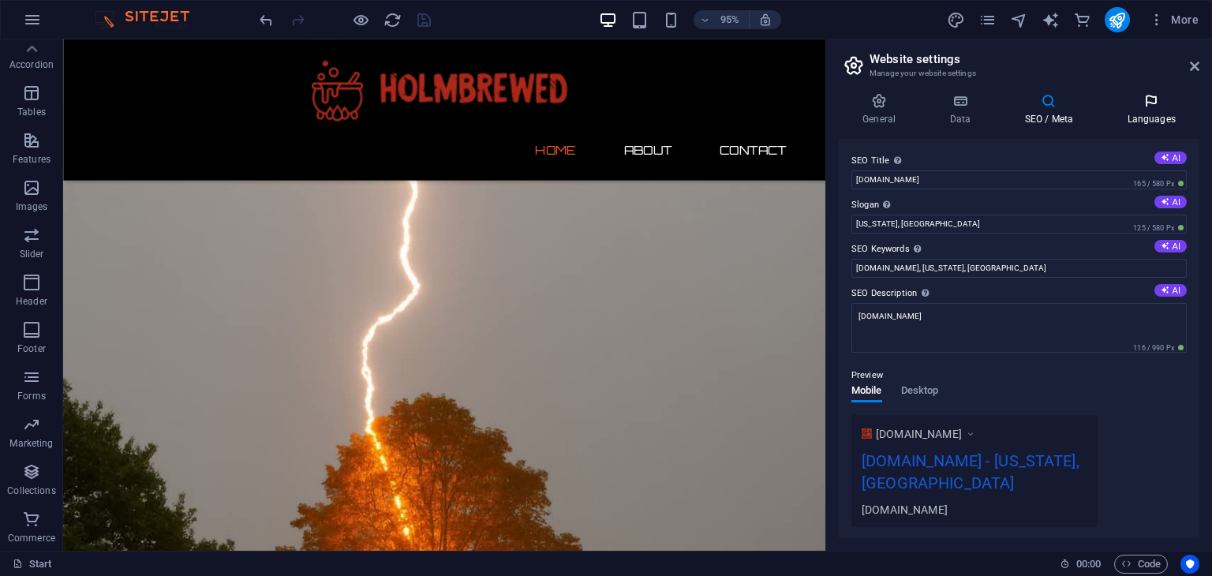
click at [1153, 105] on icon at bounding box center [1151, 101] width 96 height 16
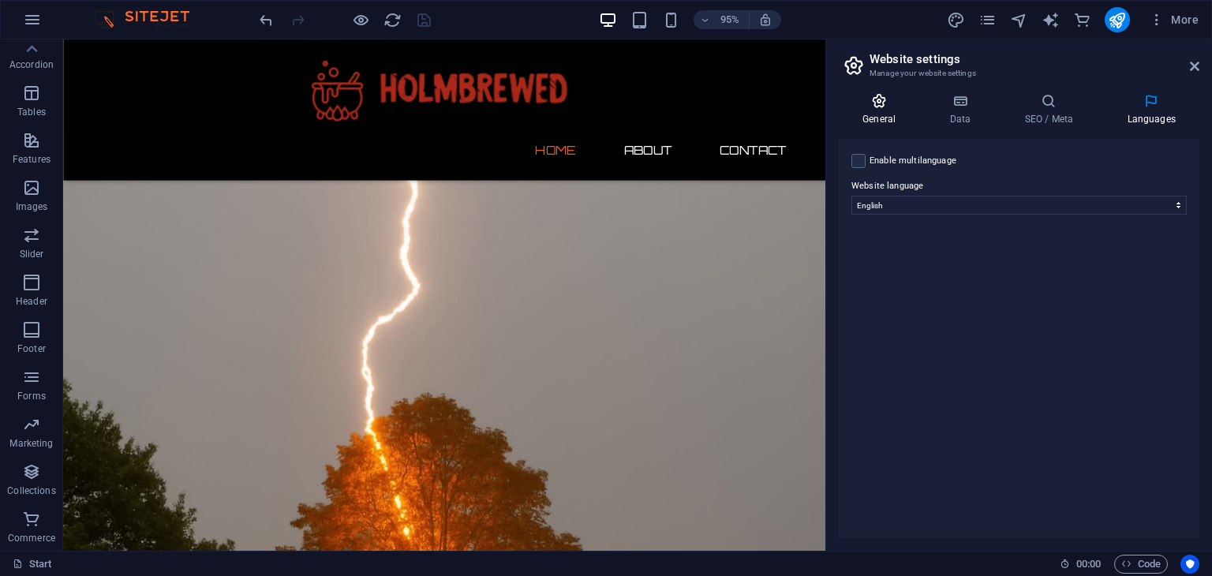
click at [888, 108] on icon at bounding box center [879, 101] width 80 height 16
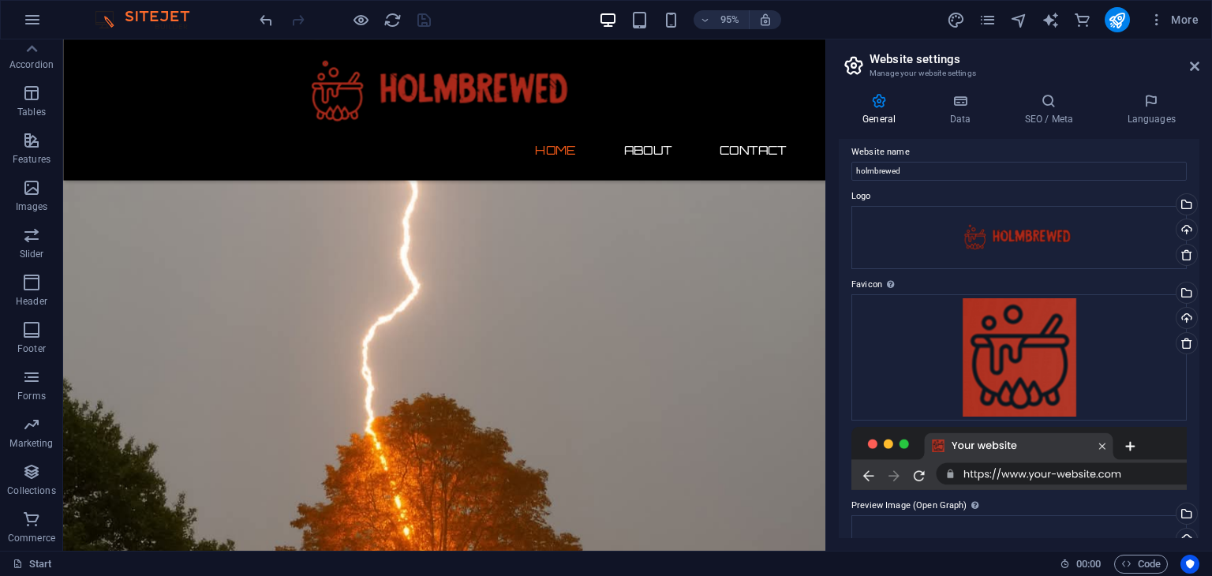
scroll to position [0, 0]
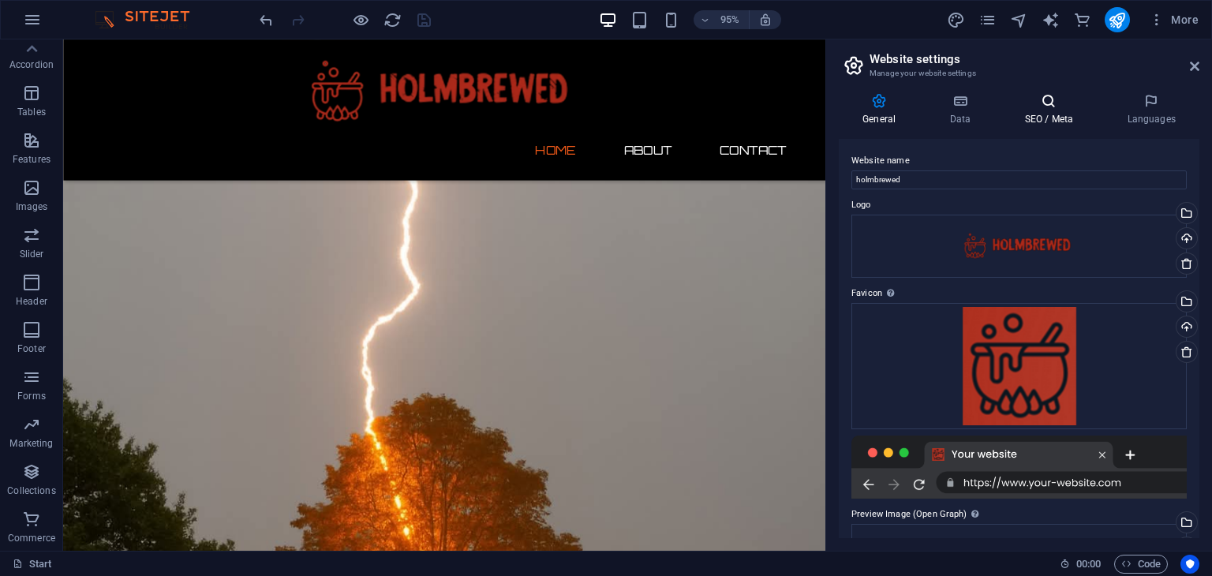
click at [1057, 102] on icon at bounding box center [1049, 101] width 96 height 16
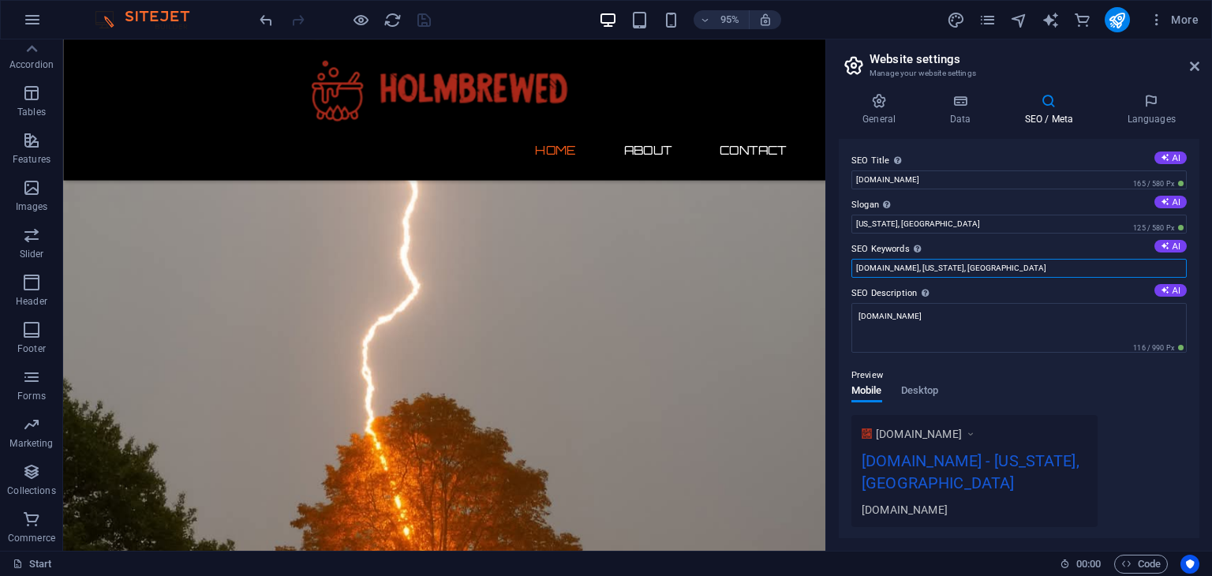
click at [985, 268] on input "[DOMAIN_NAME], [US_STATE], [GEOGRAPHIC_DATA]" at bounding box center [1018, 268] width 335 height 19
drag, startPoint x: 922, startPoint y: 271, endPoint x: 1030, endPoint y: 267, distance: 108.2
click at [1030, 267] on input "[DOMAIN_NAME], [US_STATE], [GEOGRAPHIC_DATA]" at bounding box center [1018, 268] width 335 height 19
type input "holmbrewed, solutions"
click at [903, 224] on input "[US_STATE], [GEOGRAPHIC_DATA]" at bounding box center [1018, 224] width 335 height 19
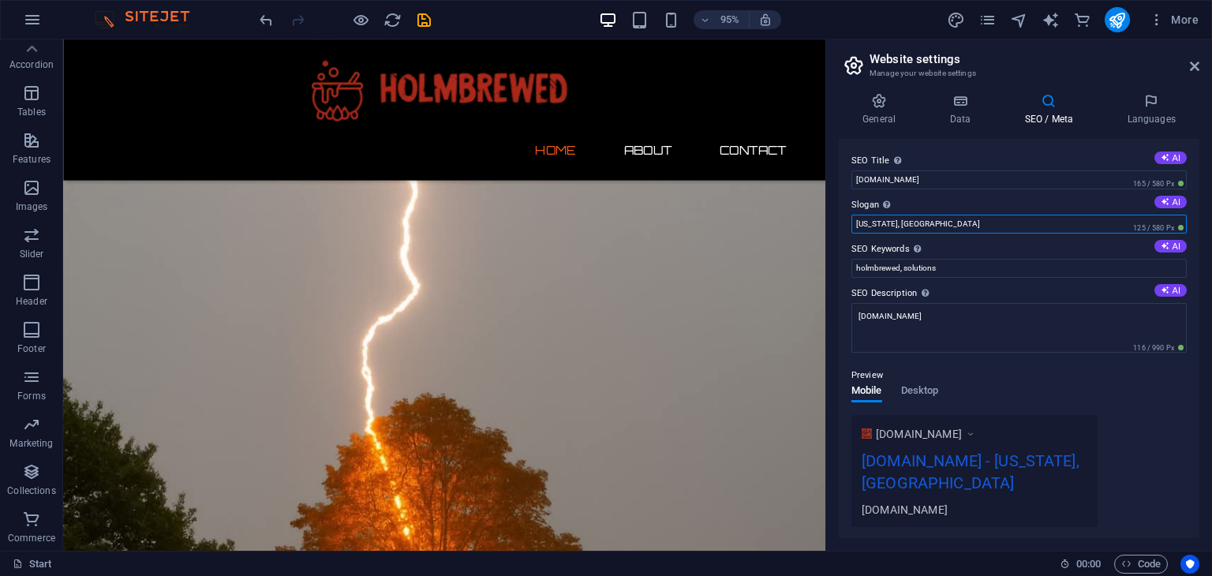
drag, startPoint x: 982, startPoint y: 264, endPoint x: 853, endPoint y: 234, distance: 132.3
type input "Solutions Formulated"
click at [1154, 101] on icon at bounding box center [1151, 101] width 96 height 16
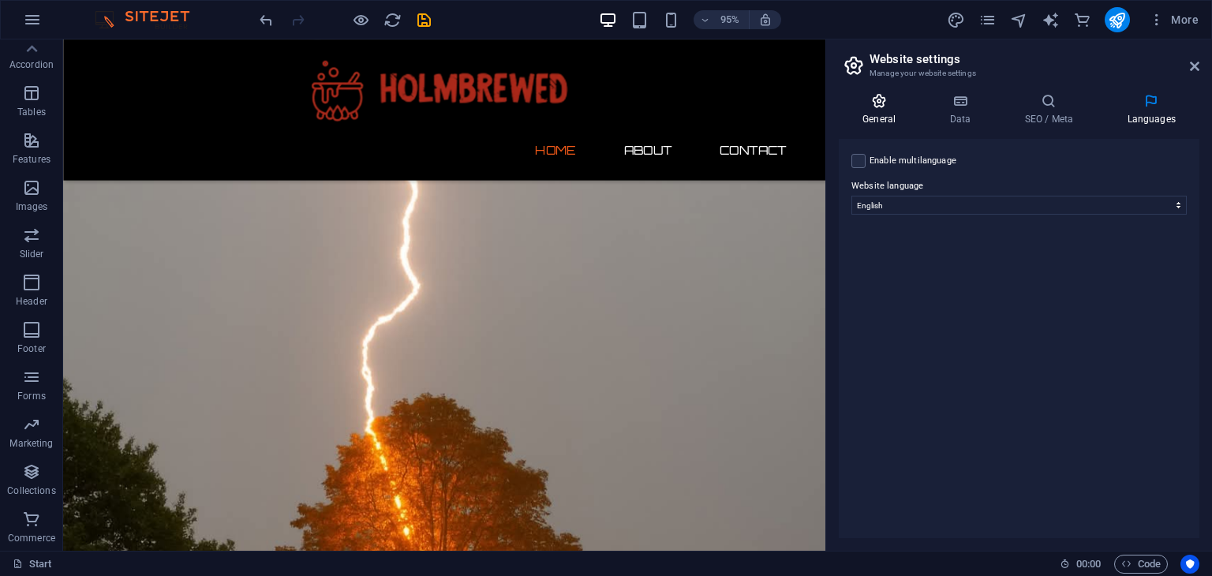
click at [894, 103] on icon at bounding box center [879, 101] width 80 height 16
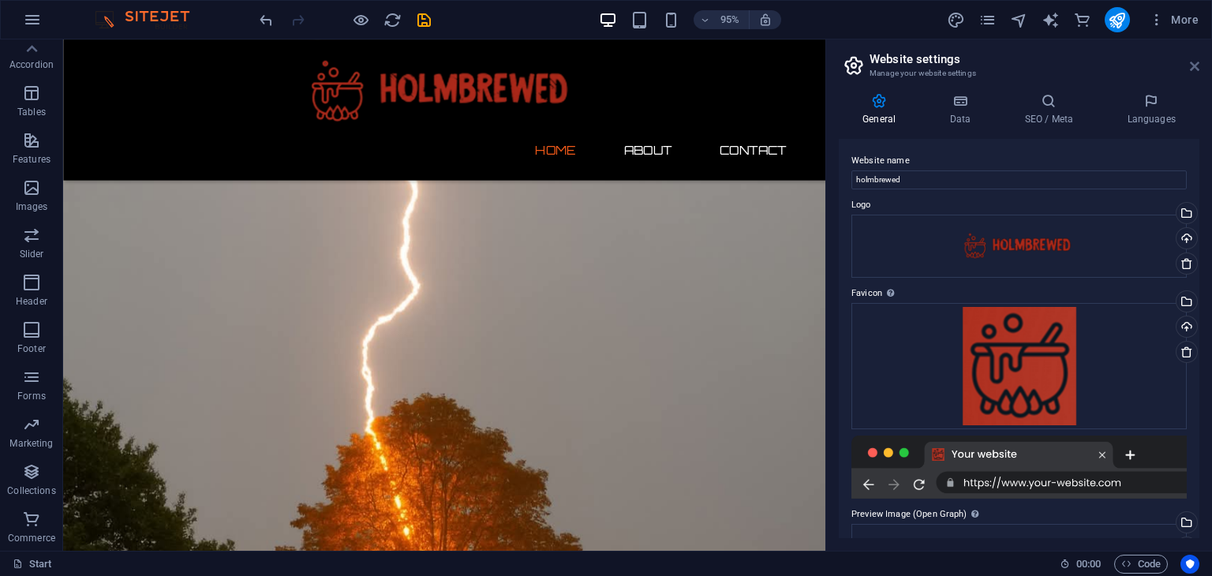
click at [1197, 62] on icon at bounding box center [1194, 66] width 9 height 13
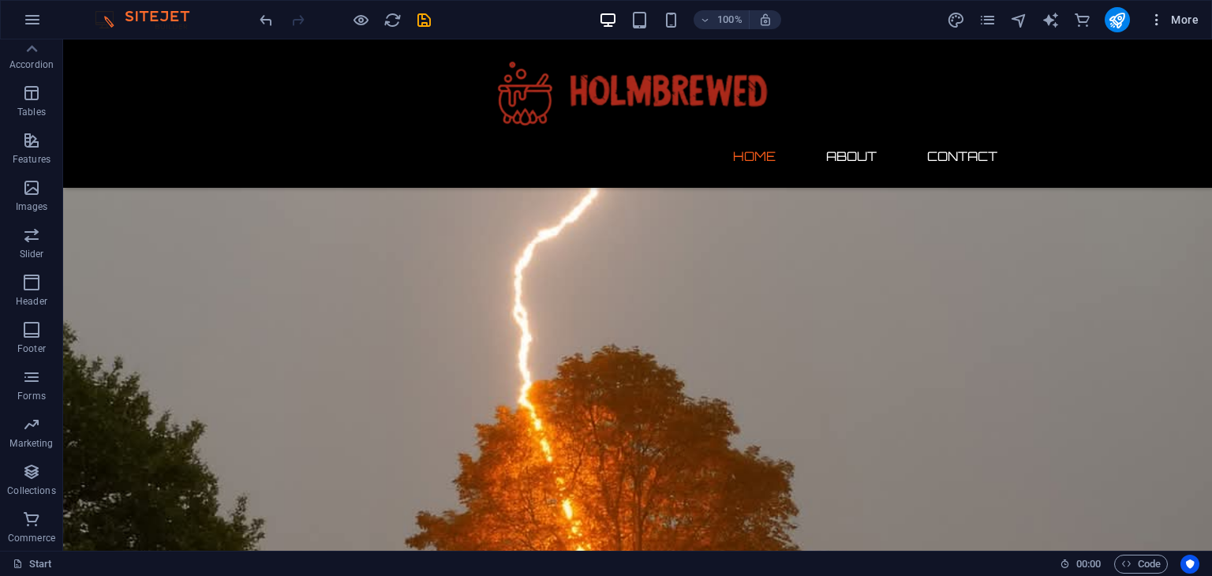
click at [1162, 17] on icon "button" at bounding box center [1157, 20] width 16 height 16
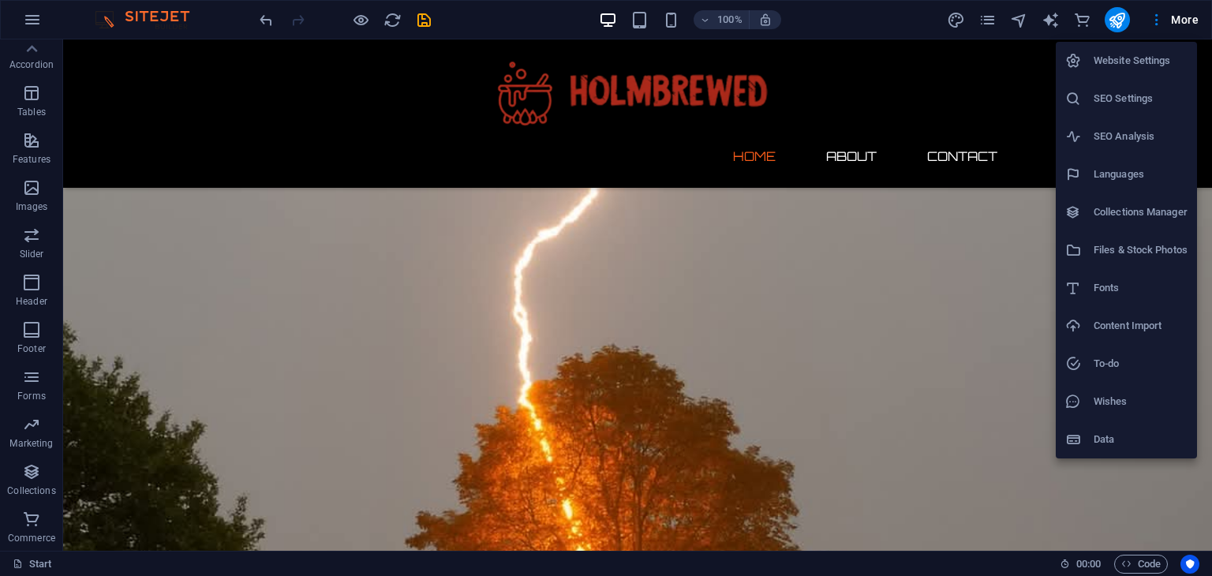
click at [1136, 324] on h6 "Content Import" at bounding box center [1141, 325] width 94 height 19
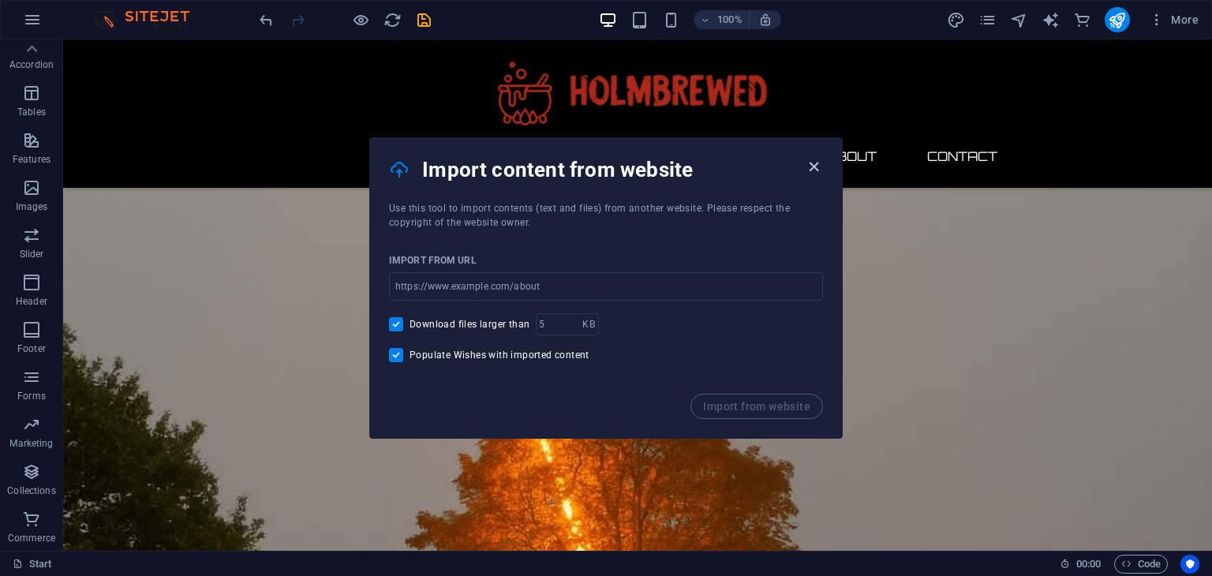
click at [814, 164] on icon "button" at bounding box center [814, 167] width 18 height 18
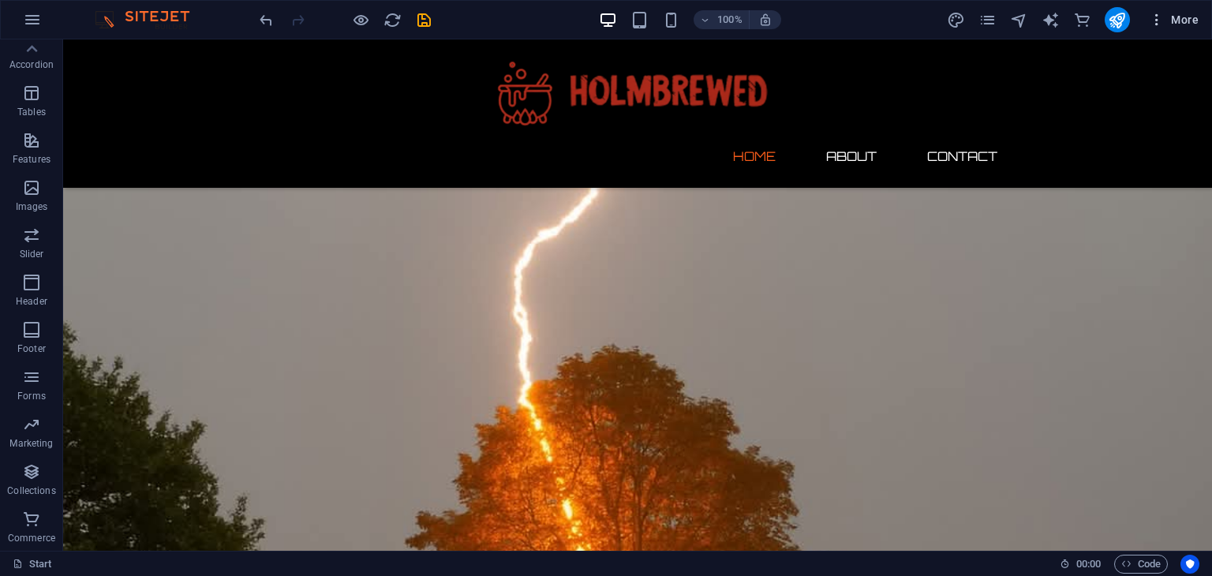
click at [1156, 15] on icon "button" at bounding box center [1157, 20] width 16 height 16
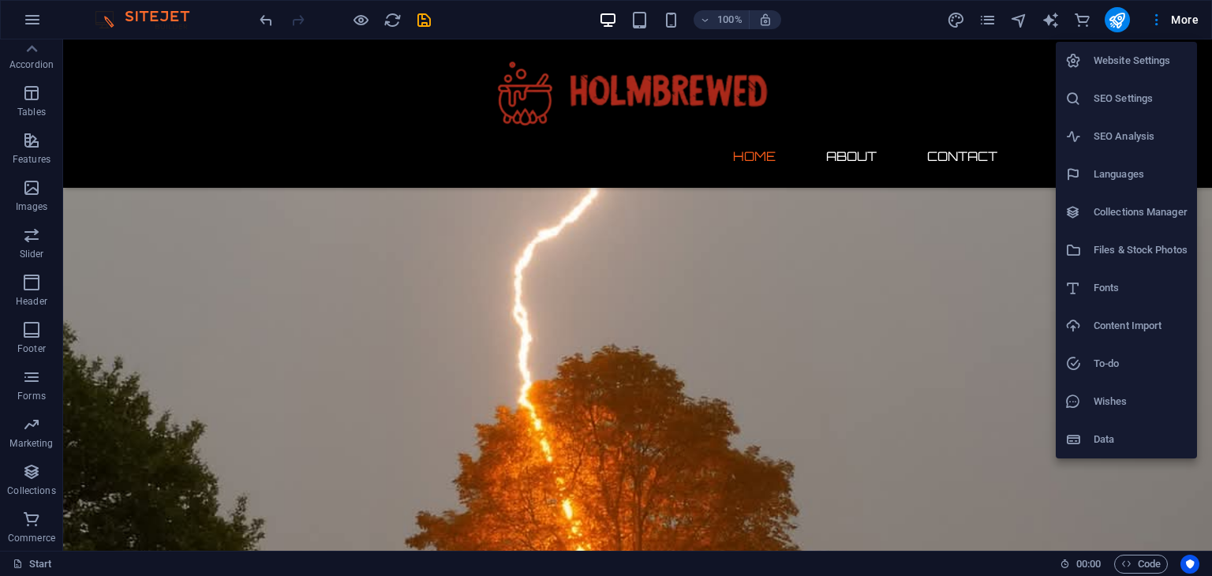
click at [1095, 433] on h6 "Data" at bounding box center [1141, 439] width 94 height 19
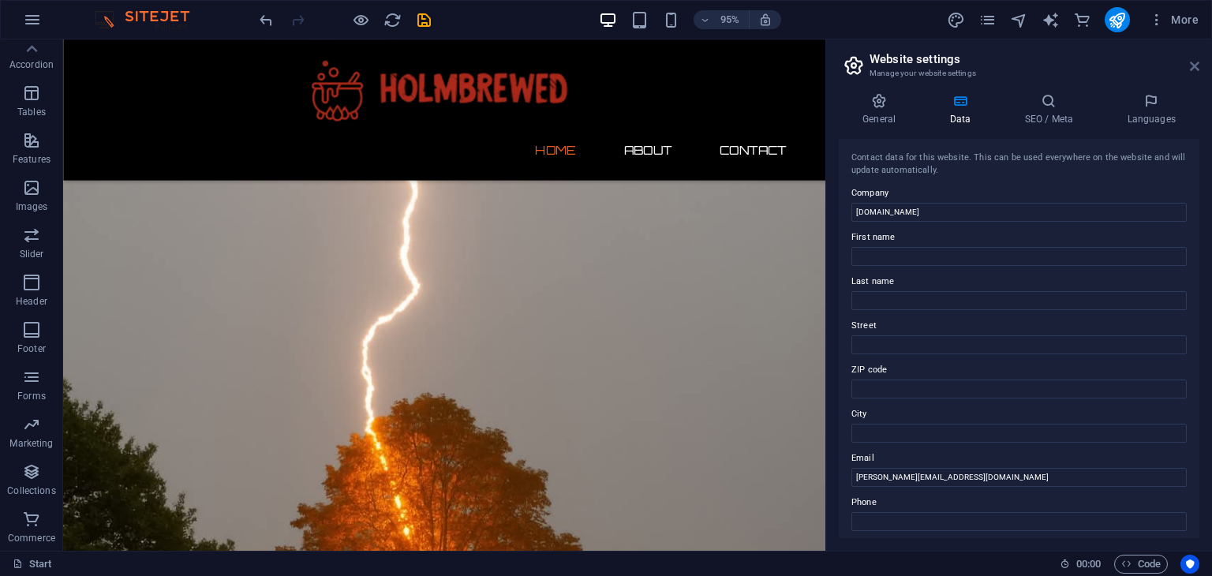
click at [1190, 60] on icon at bounding box center [1194, 66] width 9 height 13
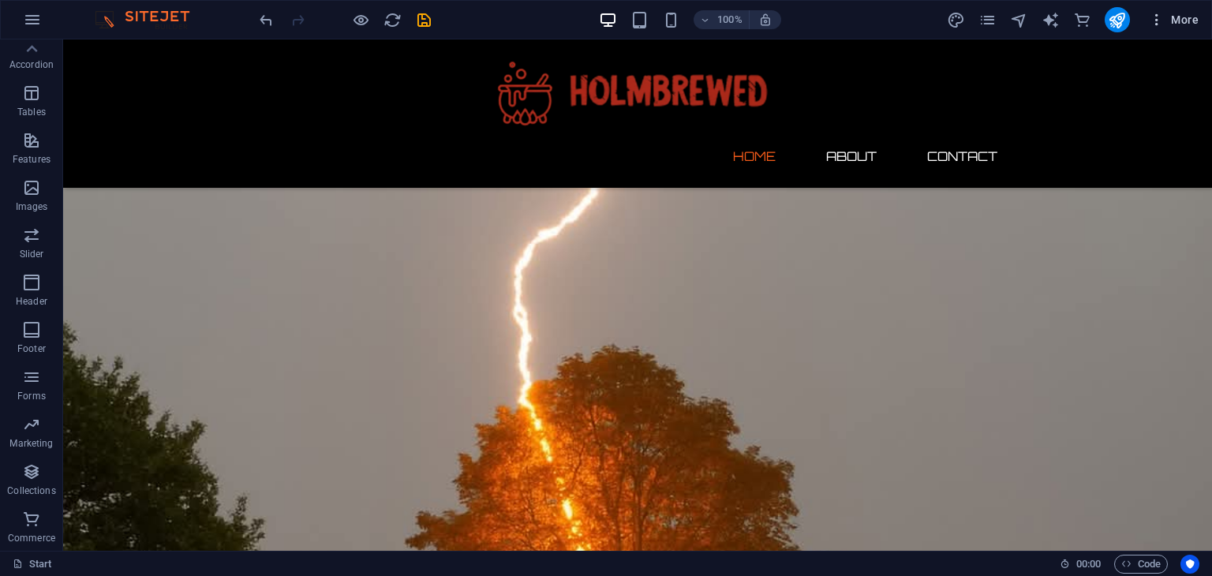
click at [1158, 15] on icon "button" at bounding box center [1157, 20] width 16 height 16
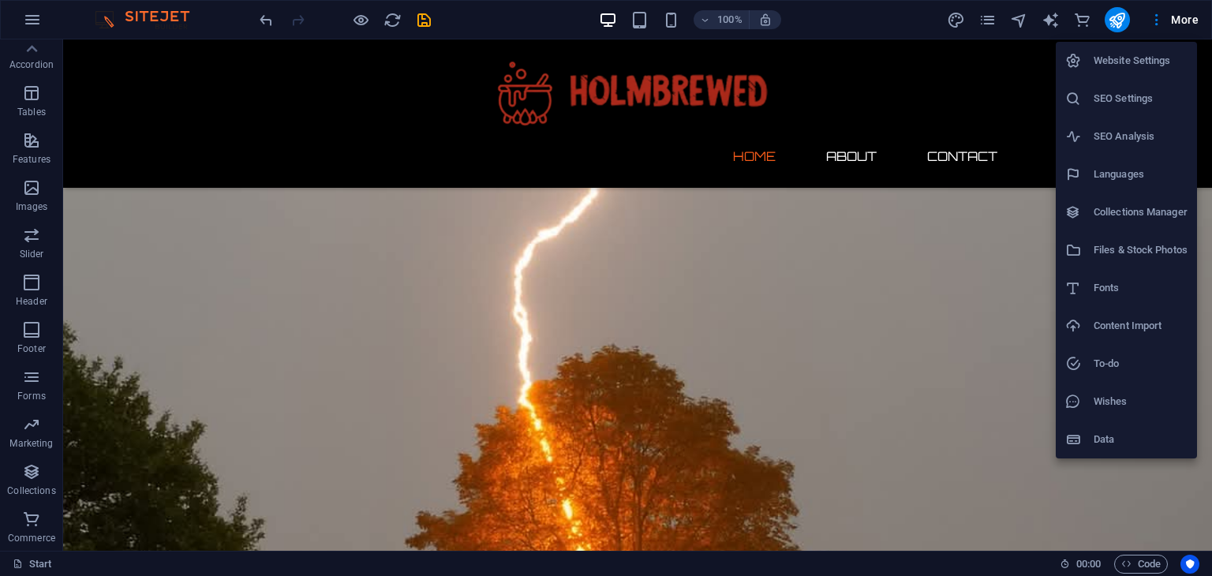
click at [1187, 17] on div at bounding box center [606, 288] width 1212 height 576
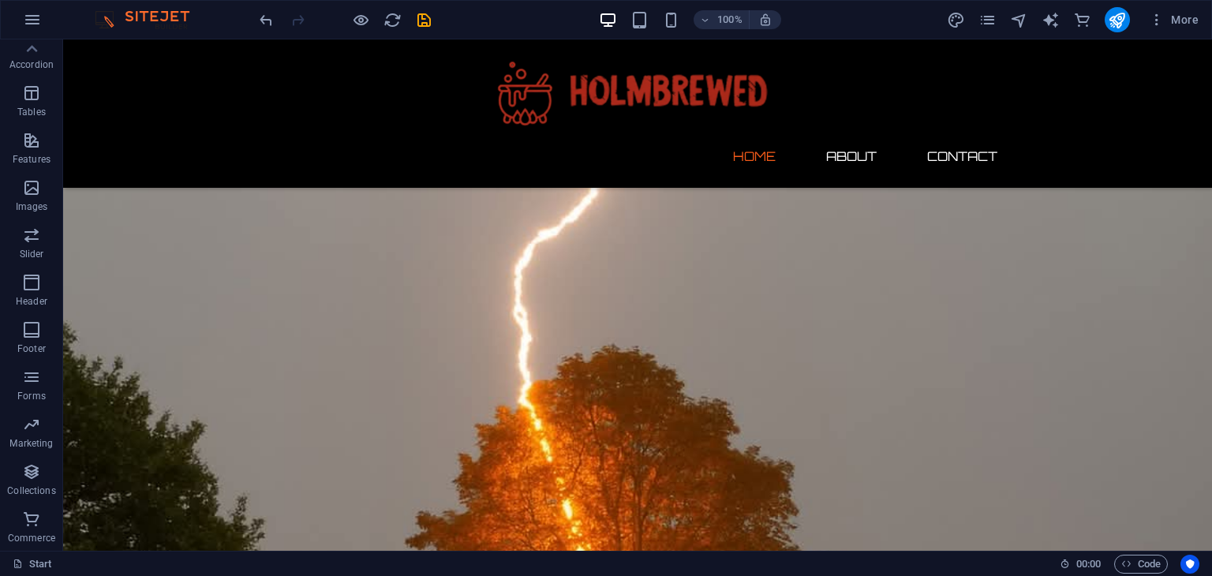
click at [1187, 17] on span "More" at bounding box center [1174, 20] width 50 height 16
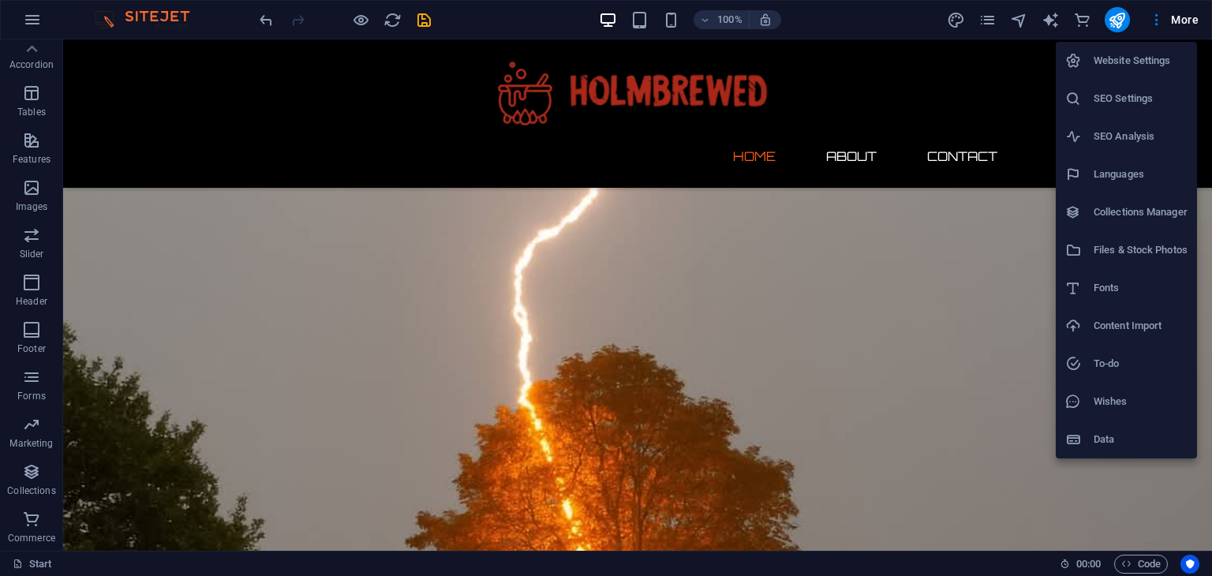
click at [991, 16] on div at bounding box center [606, 288] width 1212 height 576
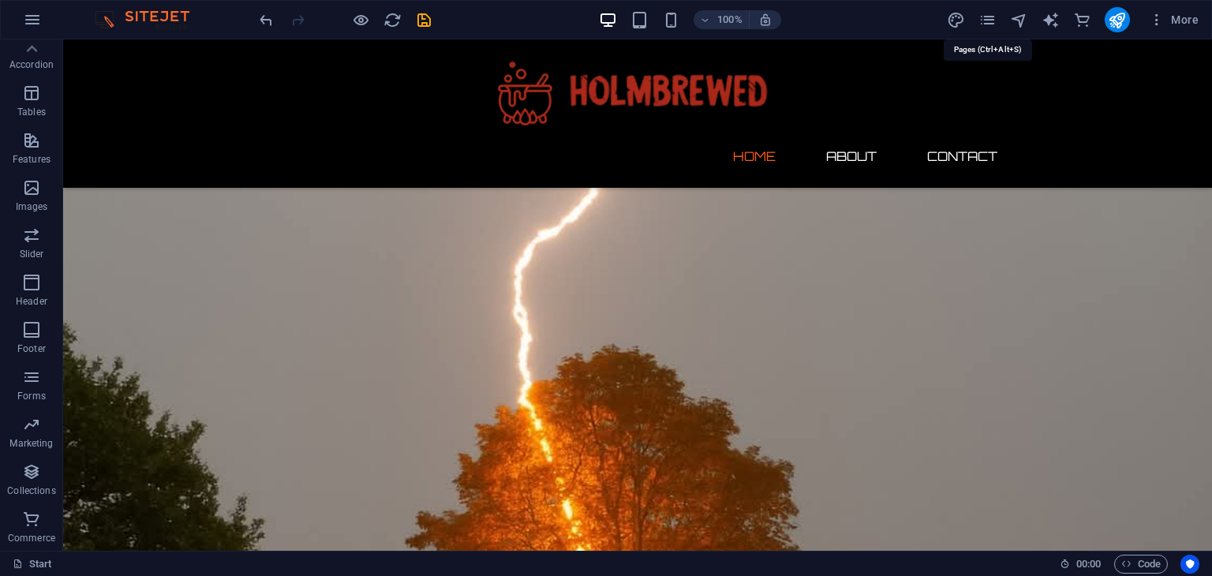
click at [991, 16] on icon "pages" at bounding box center [988, 20] width 18 height 18
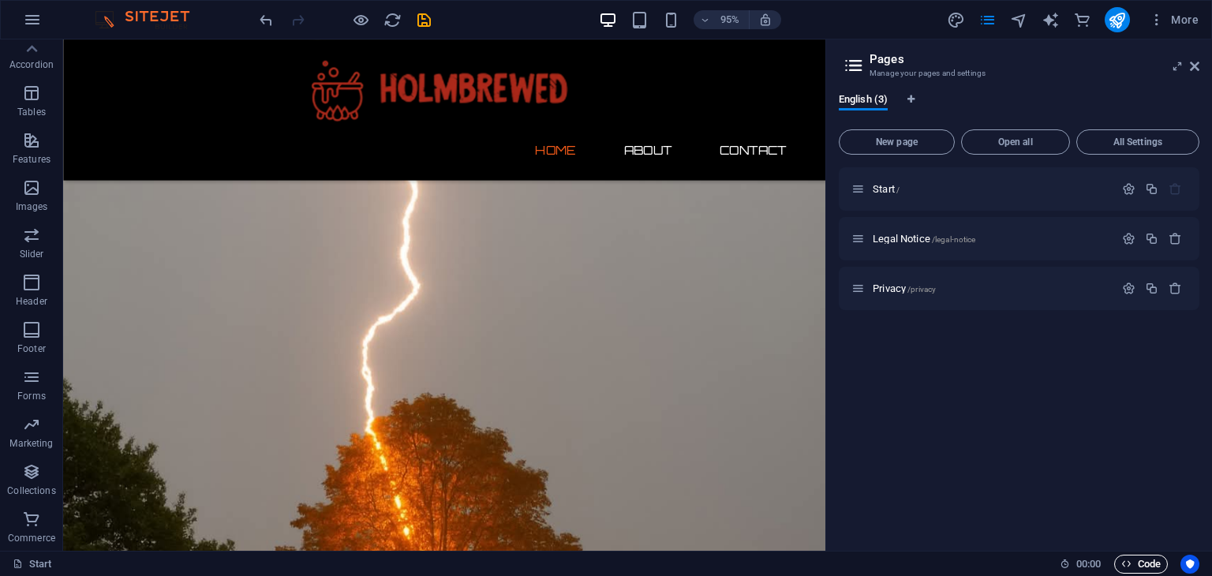
click at [1146, 563] on span "Code" at bounding box center [1140, 564] width 39 height 19
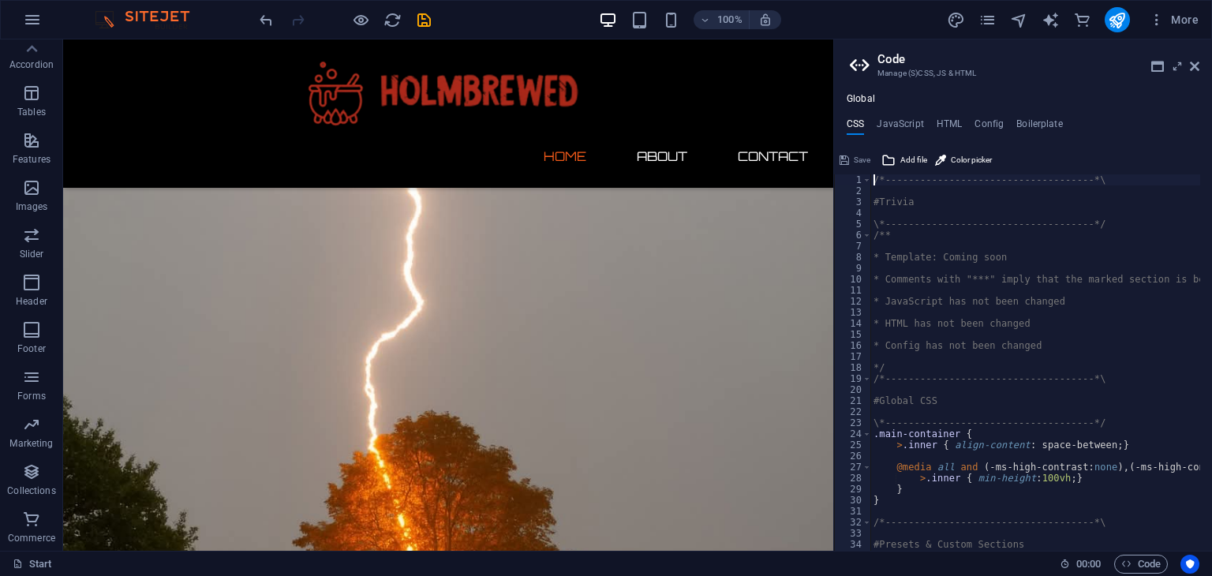
click at [950, 117] on div "Global CSS JavaScript HTML Config Boilerplate /*-------------------------------…" at bounding box center [1023, 322] width 378 height 458
click at [950, 125] on h4 "HTML" at bounding box center [950, 126] width 26 height 17
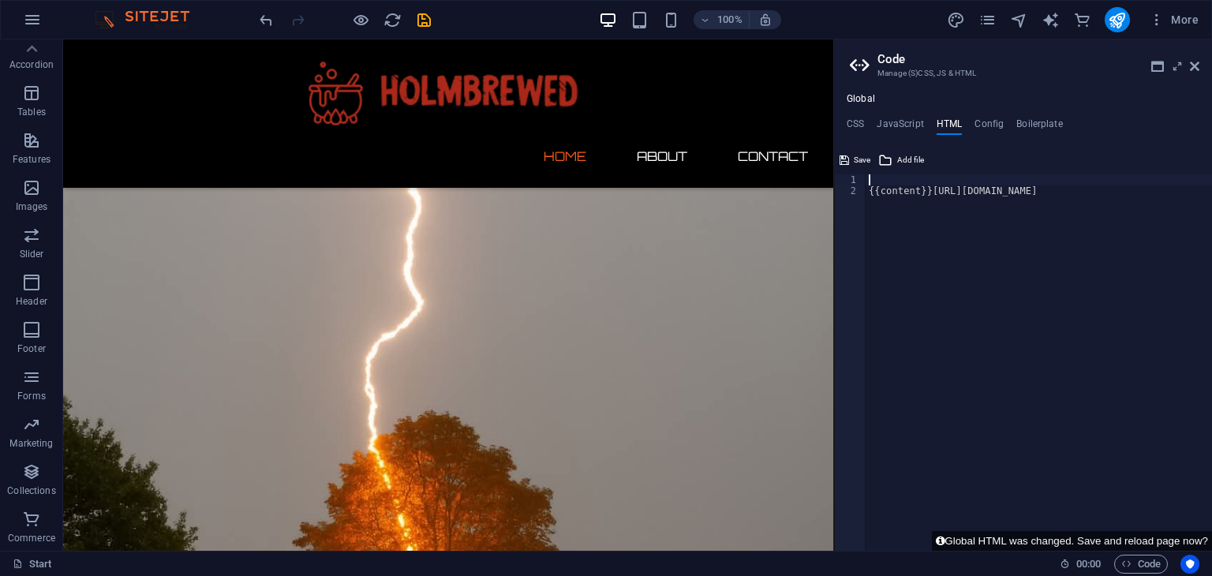
type textarea "{{content}}[URL][DOMAIN_NAME]"
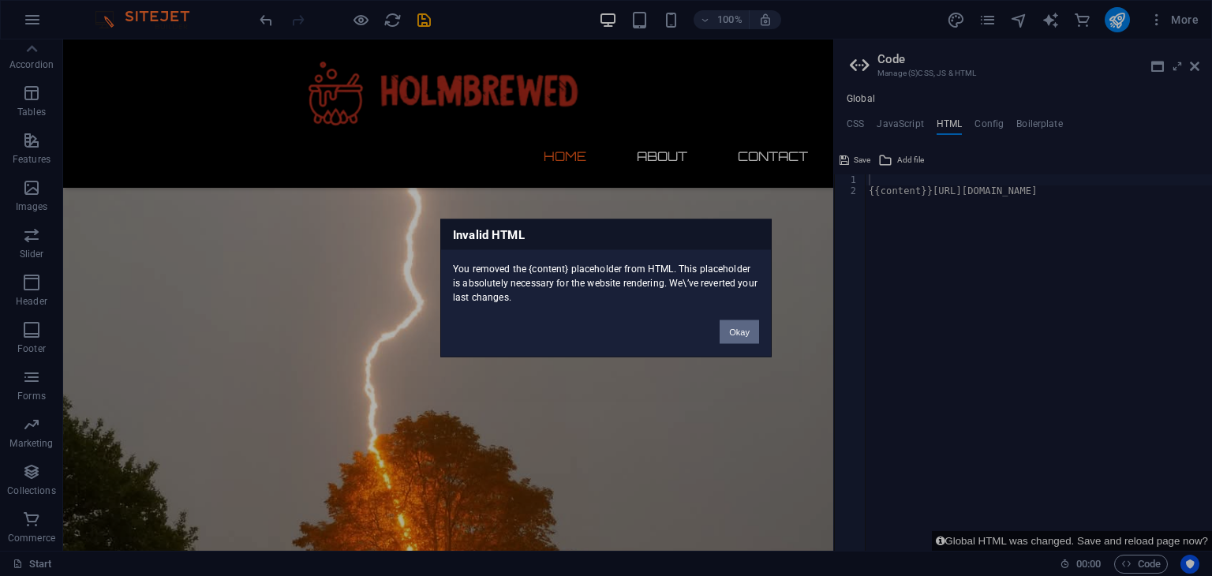
click at [745, 332] on button "Okay" at bounding box center [739, 332] width 39 height 24
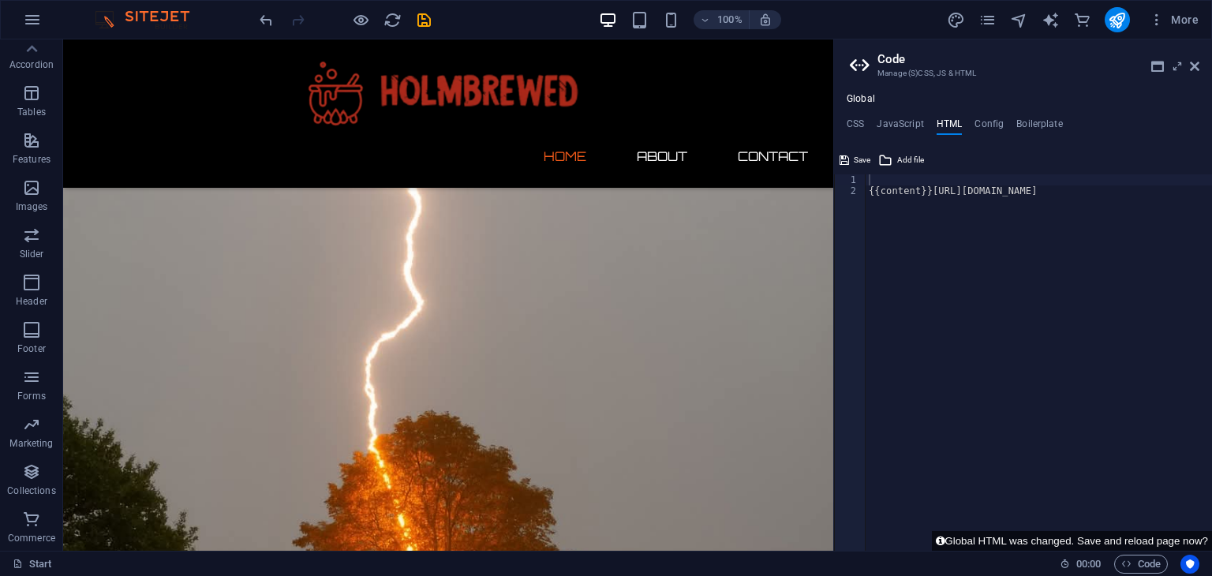
type textarea "{{content}}[URL][DOMAIN_NAME]"
click at [907, 192] on div "{{content}}[URL][DOMAIN_NAME]" at bounding box center [1106, 367] width 480 height 387
click at [868, 193] on div "{{content}}[URL][DOMAIN_NAME]" at bounding box center [1106, 367] width 480 height 387
click at [894, 125] on h4 "JavaScript" at bounding box center [900, 126] width 47 height 17
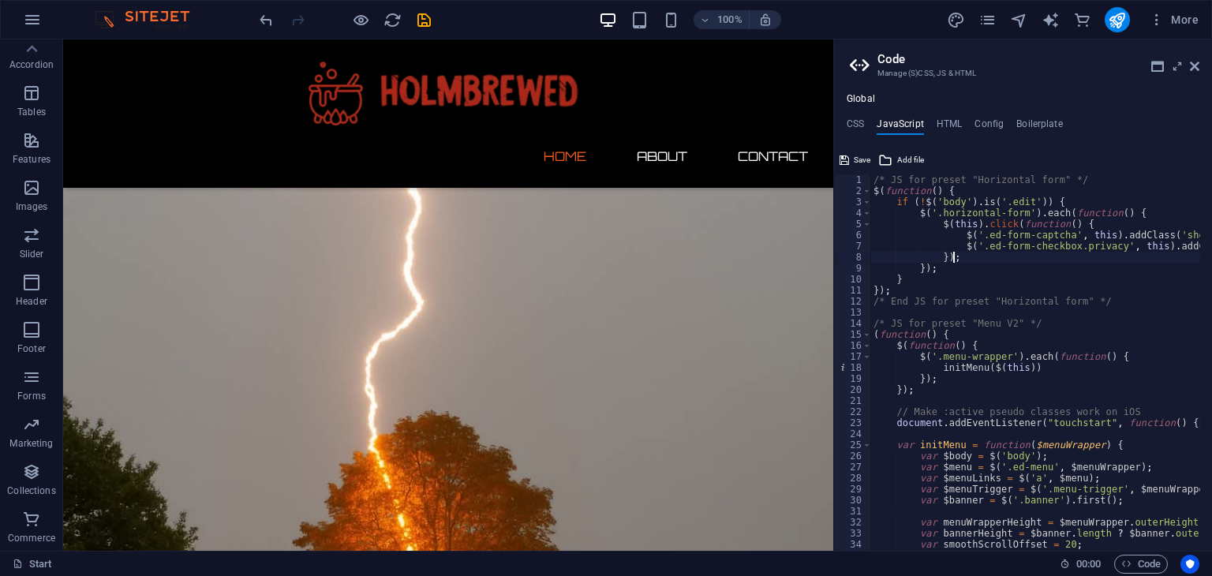
click at [967, 258] on div "/* JS for preset "Horizontal form" */ $ ( function ( ) { if ( ! $ ( 'body' ) . …" at bounding box center [1232, 367] width 724 height 387
type textarea "/* End JS for preset "Countdown V3" */"
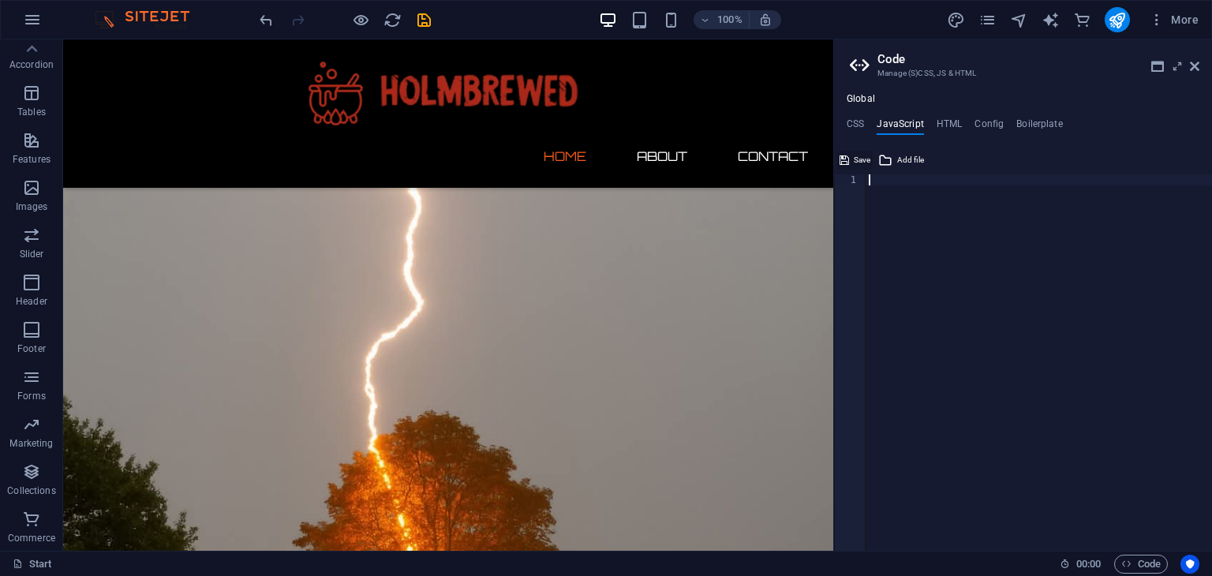
click at [859, 155] on span "Save" at bounding box center [862, 160] width 17 height 19
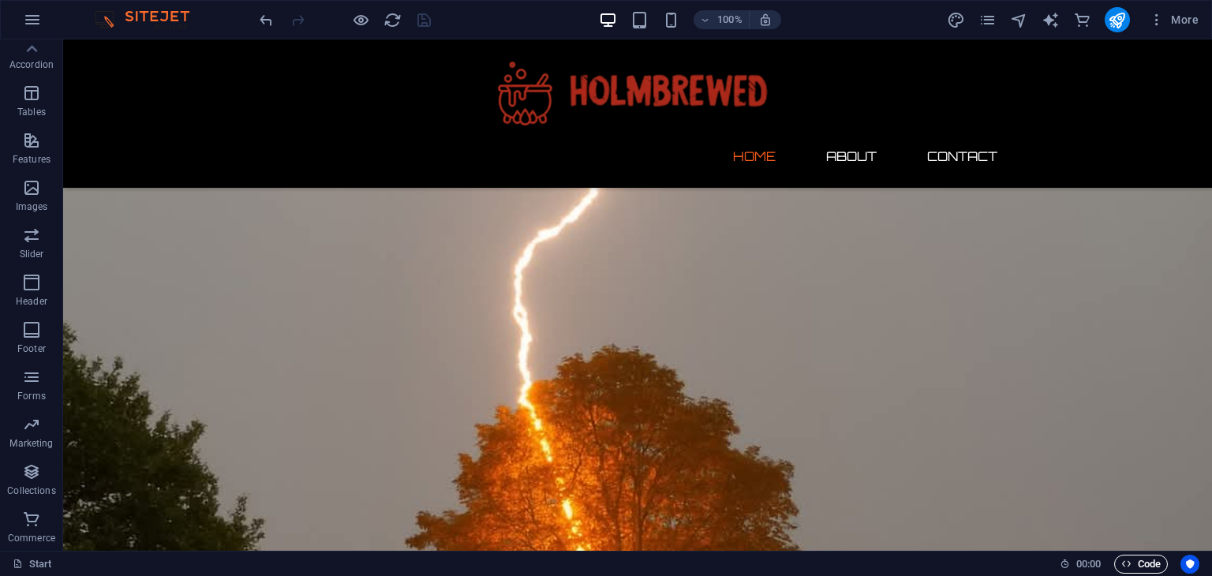
click at [1146, 563] on span "Code" at bounding box center [1140, 564] width 39 height 19
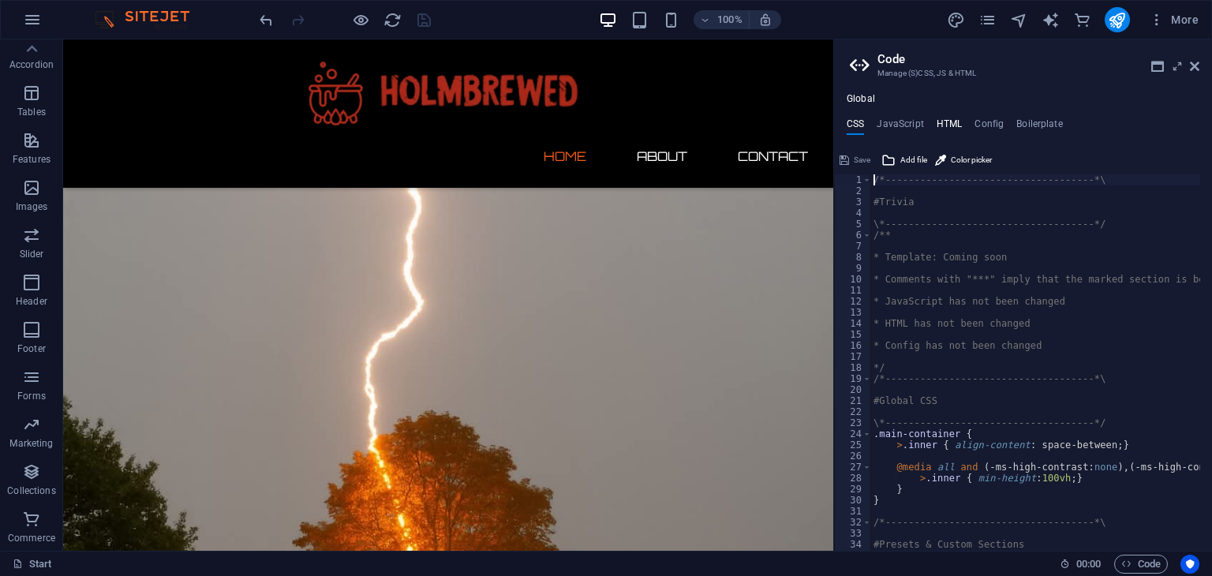
click at [952, 121] on h4 "HTML" at bounding box center [950, 126] width 26 height 17
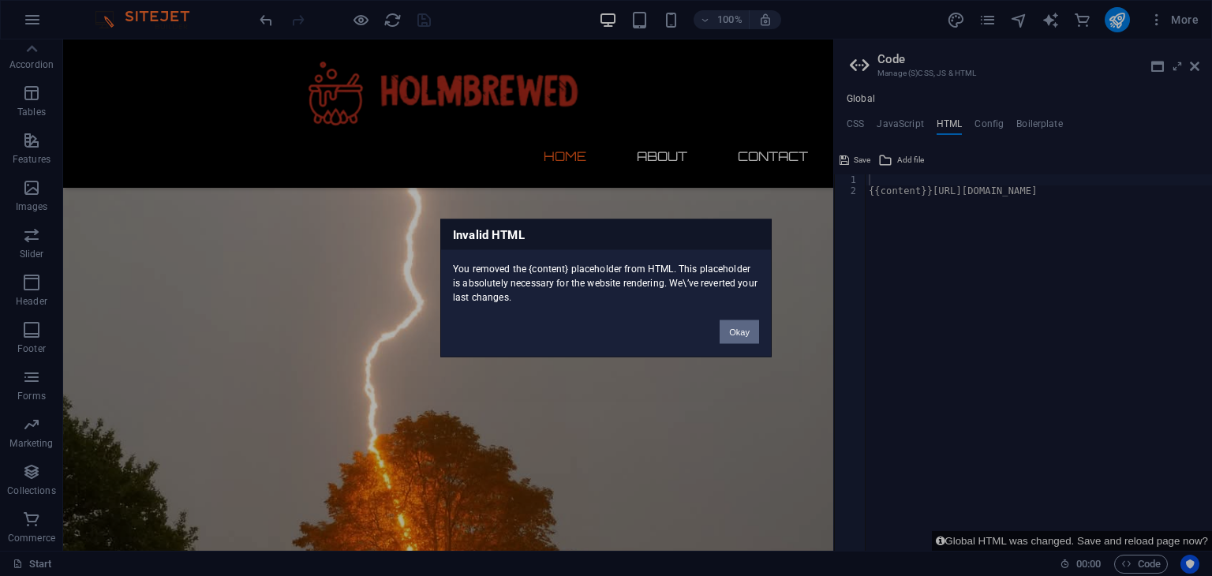
click at [740, 333] on button "Okay" at bounding box center [739, 332] width 39 height 24
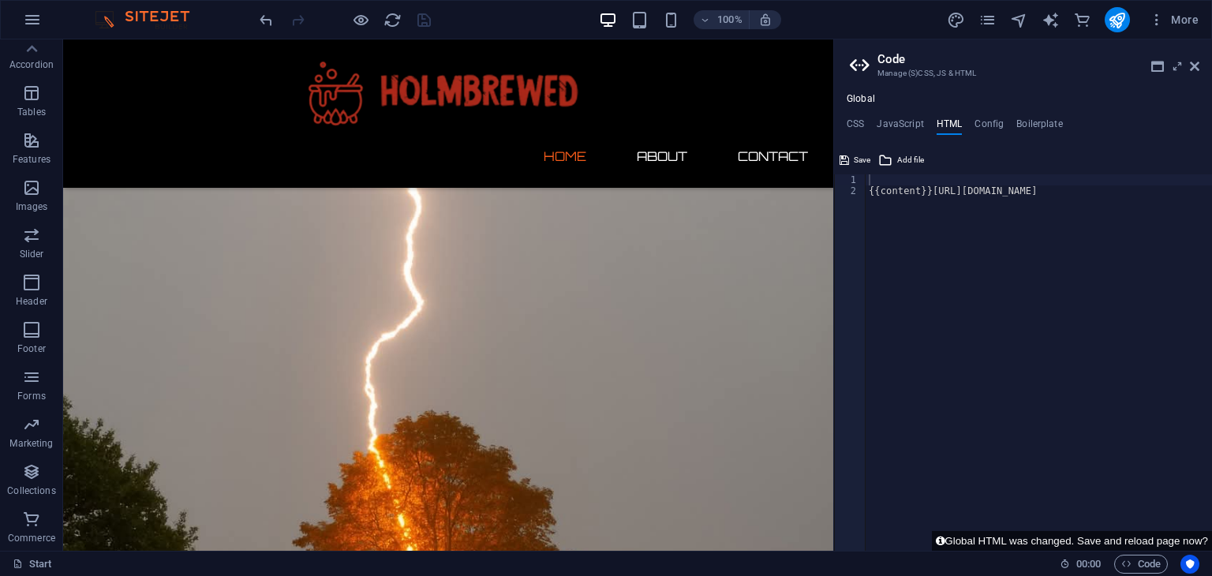
type textarea "{{content}}[URL][DOMAIN_NAME]"
click at [941, 200] on div "{{content}}[URL][DOMAIN_NAME]" at bounding box center [1106, 367] width 480 height 387
paste textarea
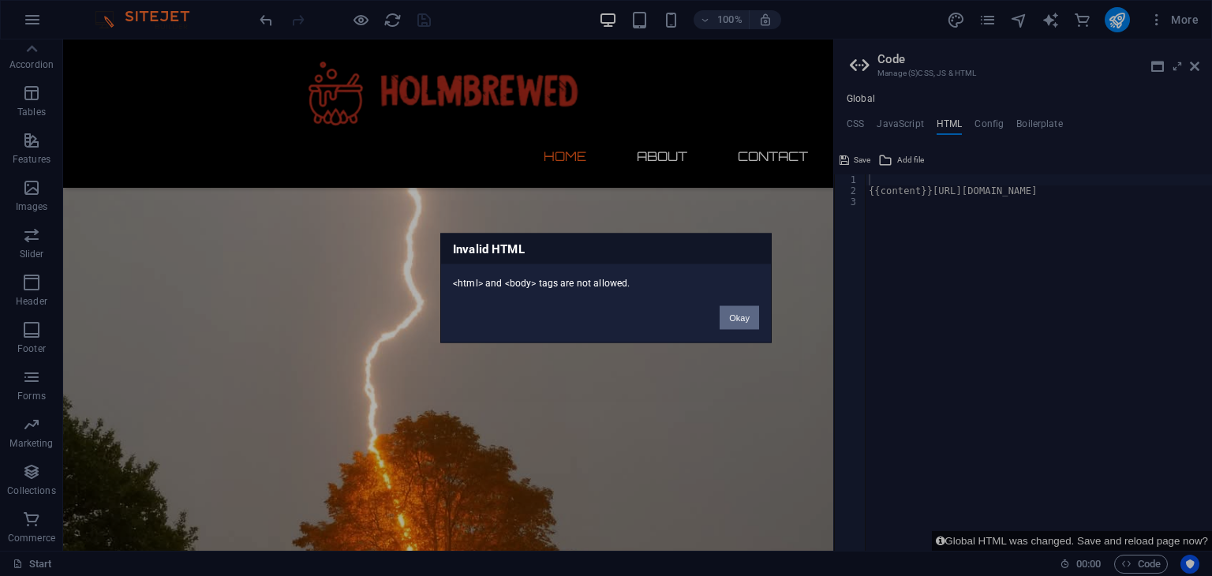
click at [737, 315] on button "Okay" at bounding box center [739, 318] width 39 height 24
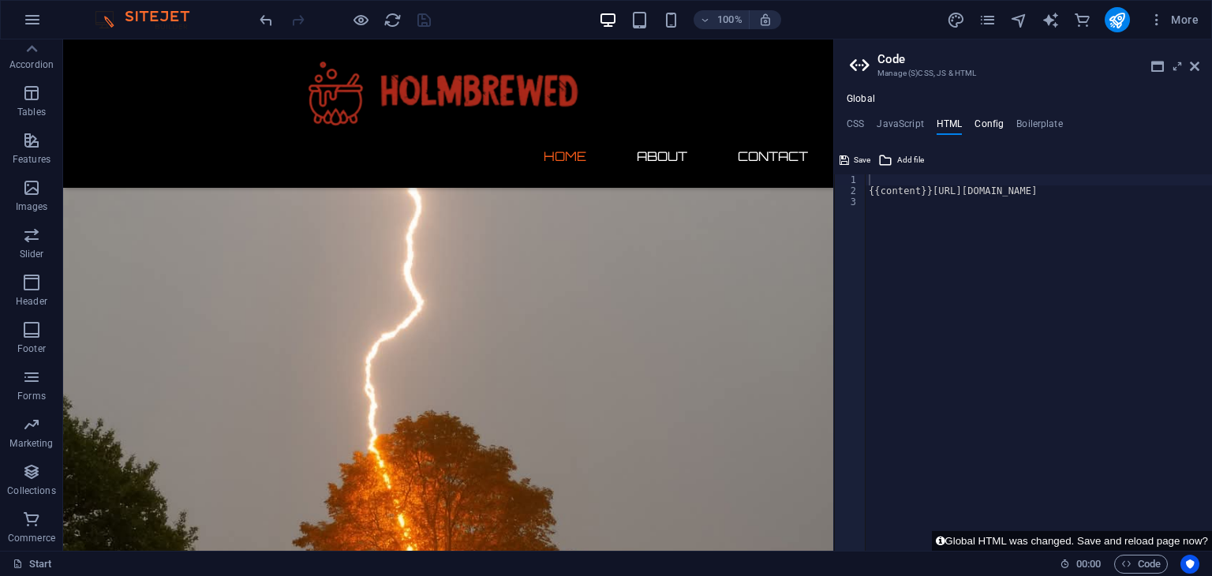
click at [991, 125] on h4 "Config" at bounding box center [989, 126] width 29 height 17
type textarea "$color-background: #000000;"
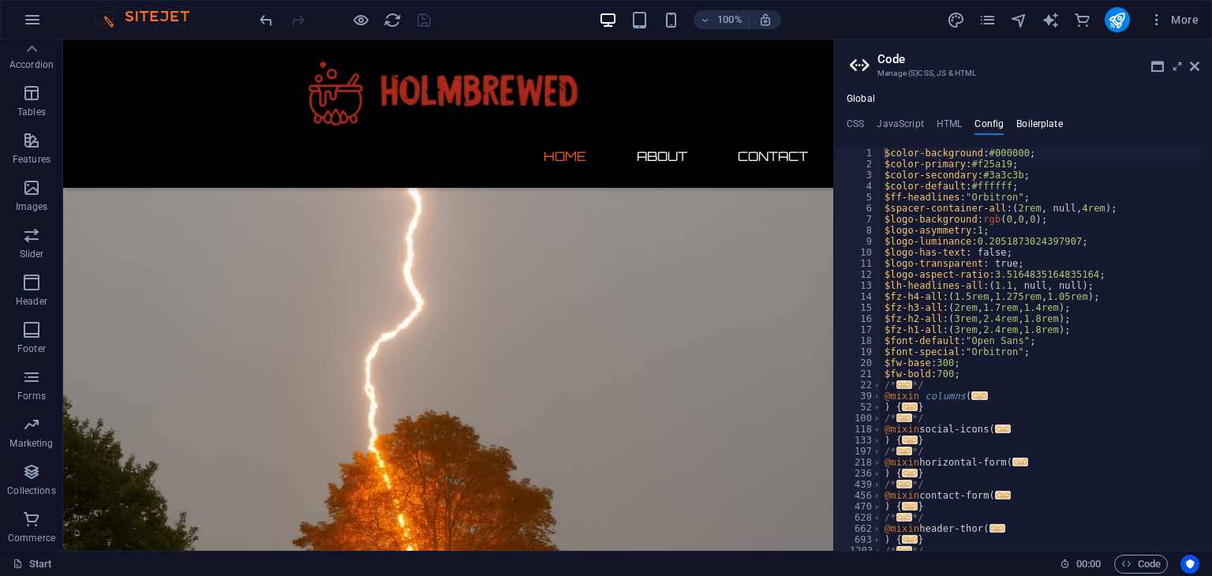
click at [1035, 120] on h4 "Boilerplate" at bounding box center [1039, 126] width 47 height 17
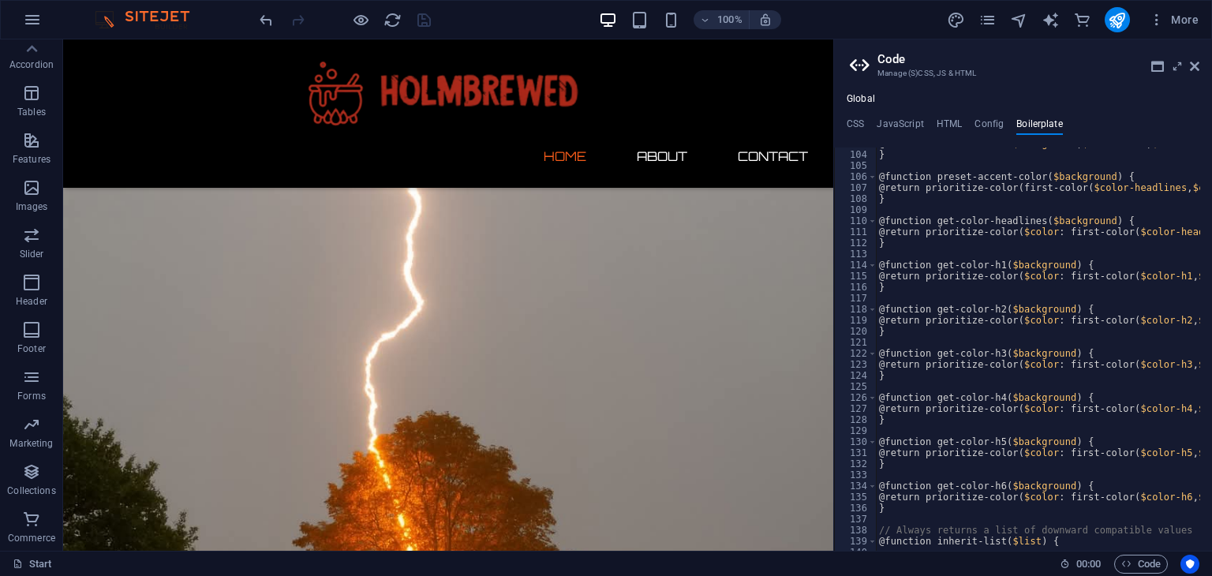
scroll to position [666, 0]
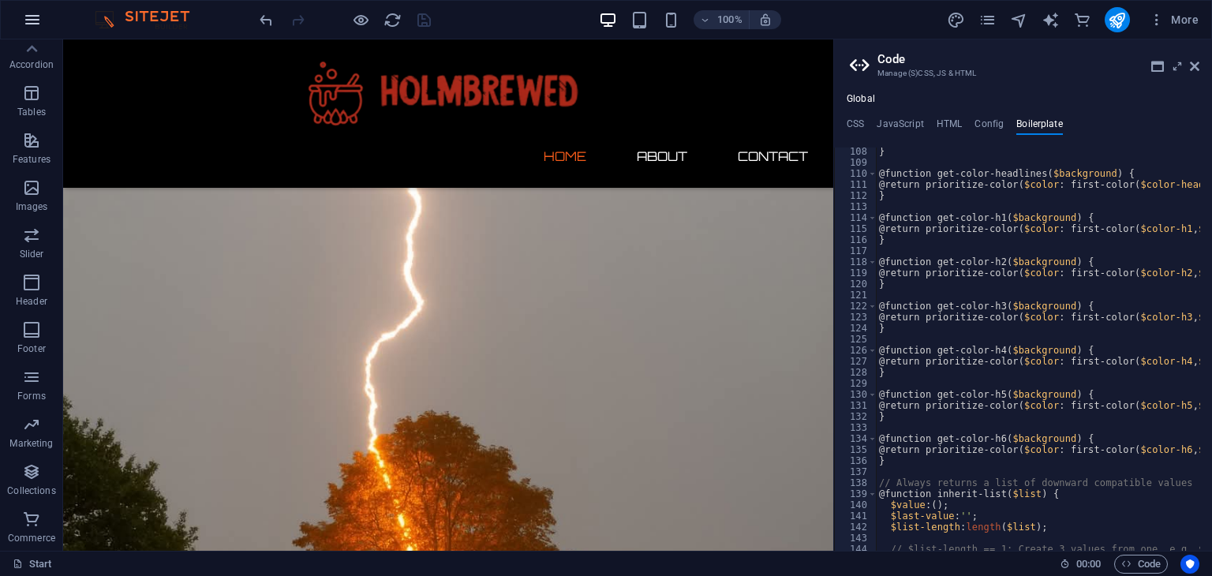
click at [33, 18] on icon "button" at bounding box center [32, 19] width 19 height 19
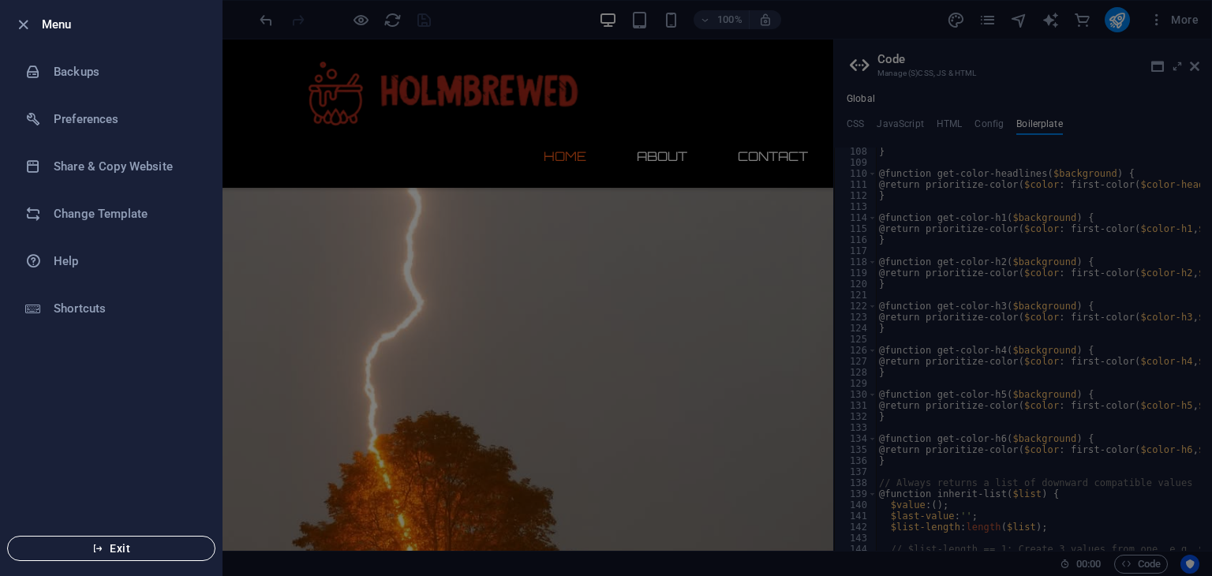
click at [107, 549] on span "Exit" at bounding box center [111, 548] width 181 height 13
